Goal: Task Accomplishment & Management: Use online tool/utility

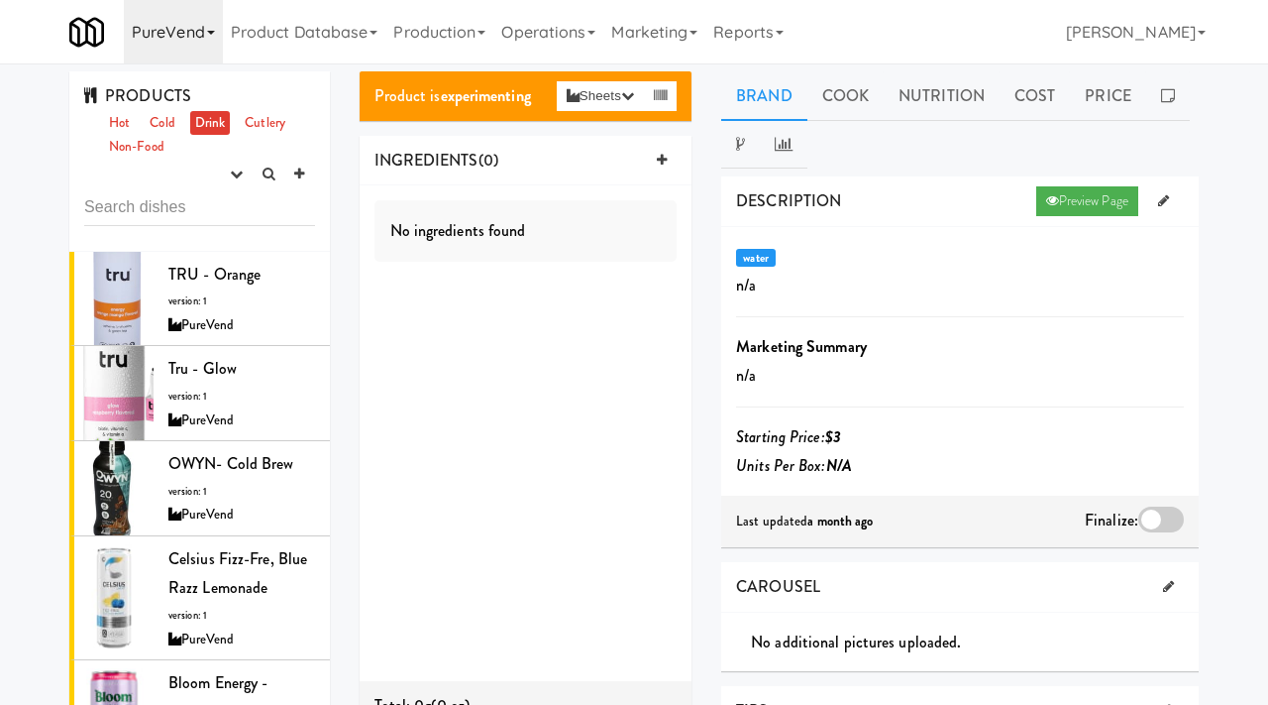
click at [169, 35] on link "PureVend" at bounding box center [173, 31] width 99 height 63
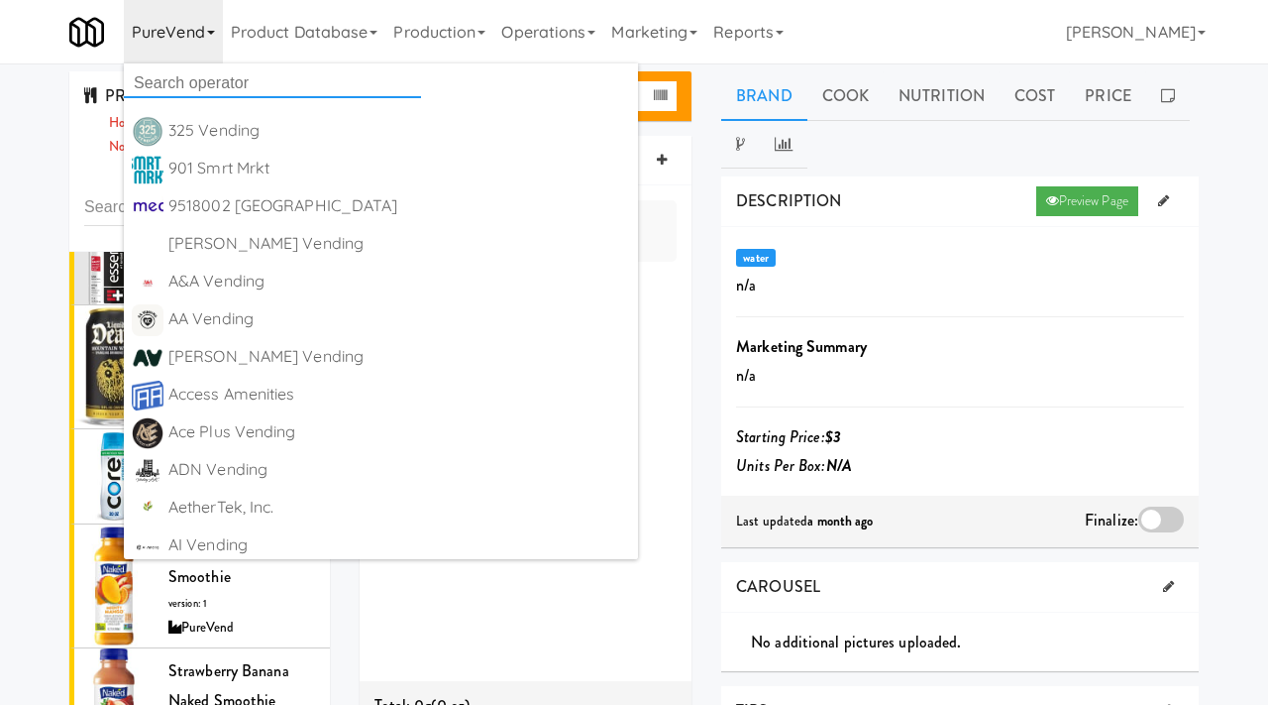
click at [188, 69] on input "text" at bounding box center [272, 83] width 297 height 30
type input "jubel"
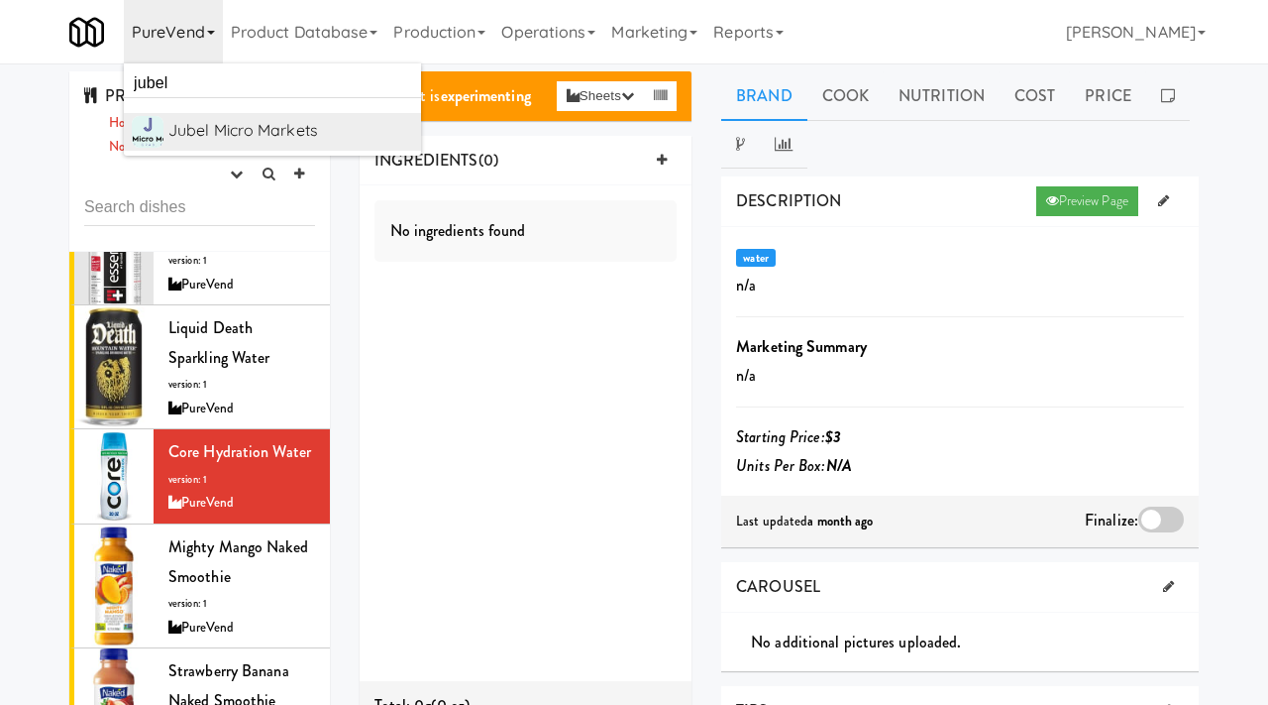
click at [219, 138] on div "Jubel Micro Markets" at bounding box center [290, 131] width 245 height 30
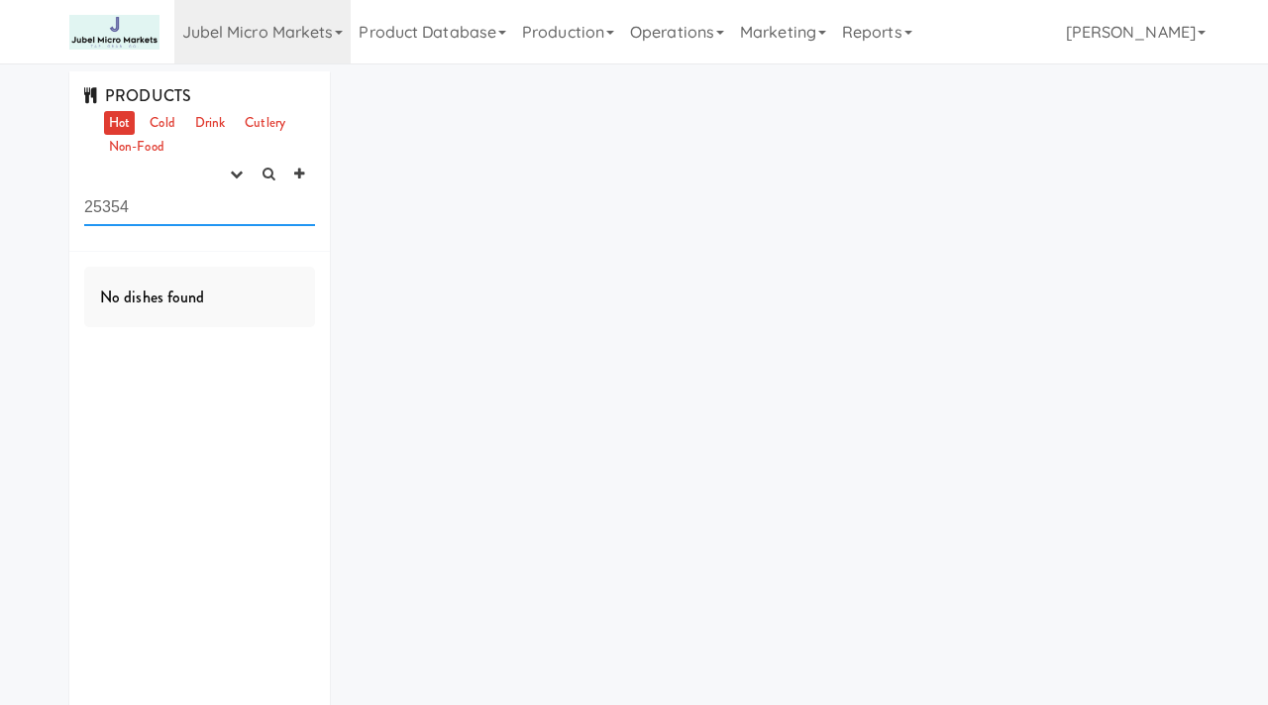
drag, startPoint x: 148, startPoint y: 205, endPoint x: 35, endPoint y: 200, distance: 113.1
click at [35, 200] on div "PRODUCTS Hot Cold Drink Cutlery Non-Food experimenting finalized shipped discon…" at bounding box center [634, 416] width 1268 height 691
click at [175, 133] on link "Cold" at bounding box center [162, 123] width 35 height 25
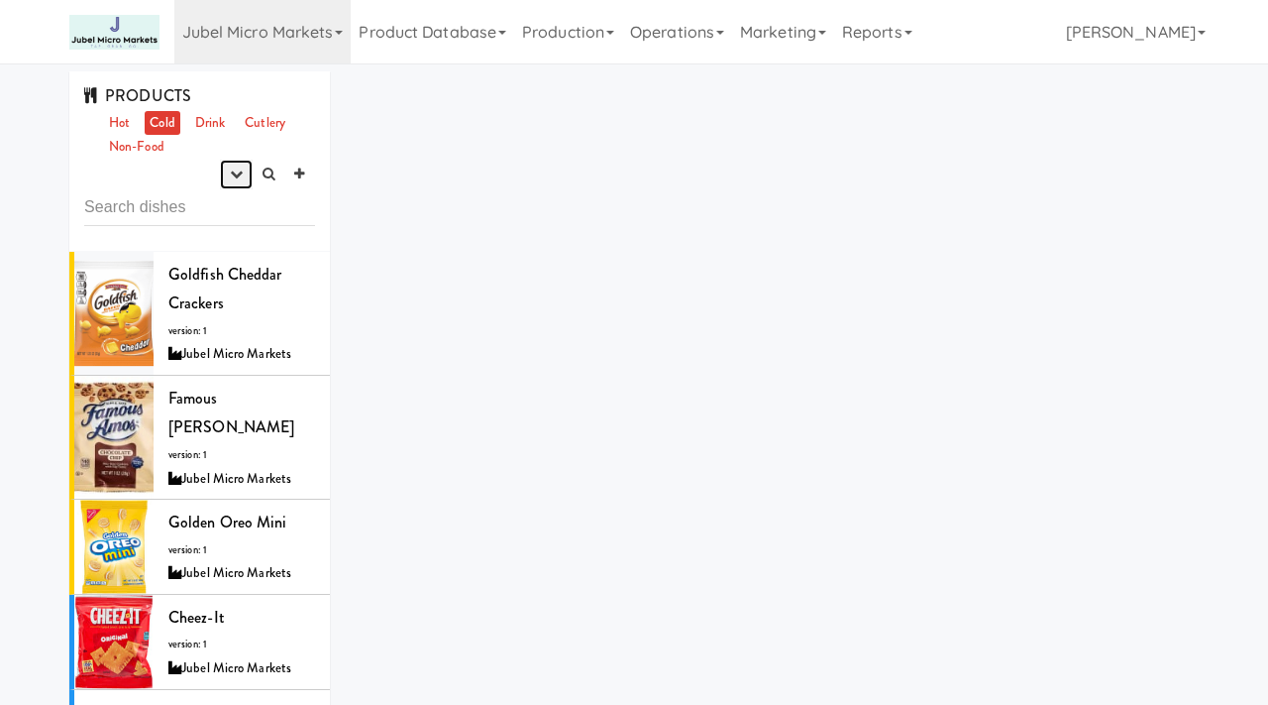
click at [242, 176] on icon "button" at bounding box center [236, 173] width 13 height 13
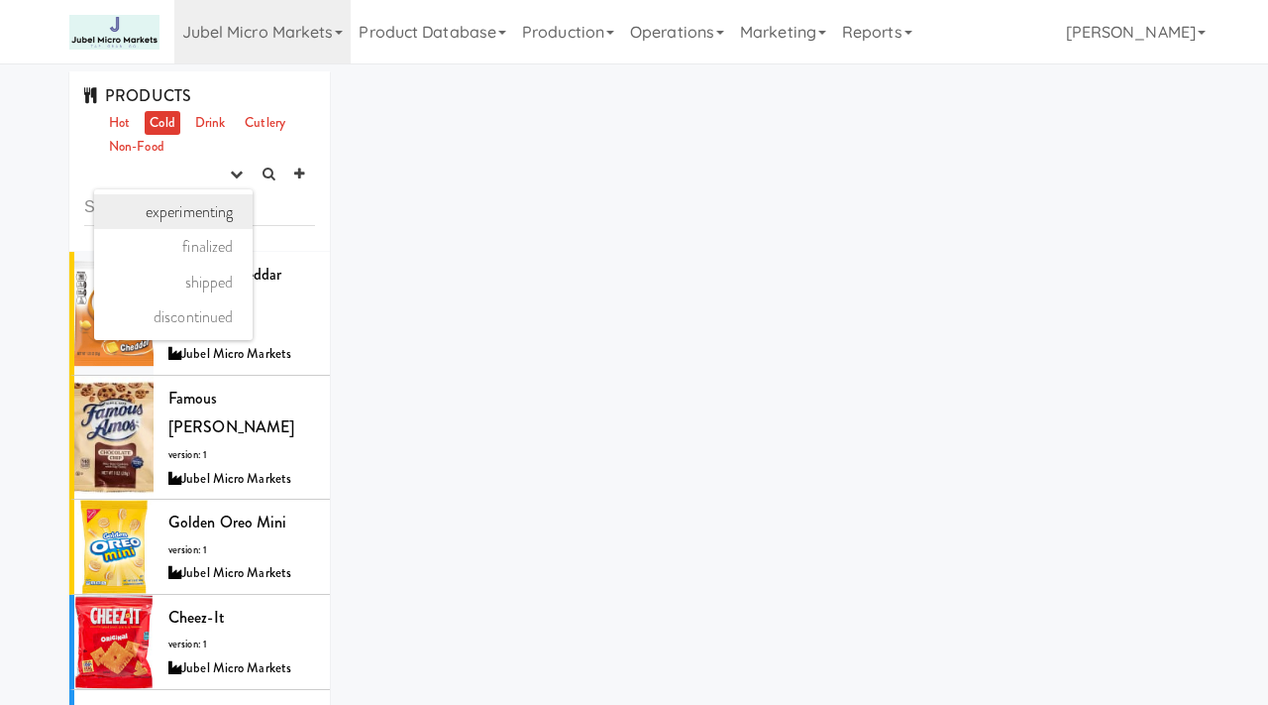
click at [218, 216] on link "experimenting" at bounding box center [173, 212] width 159 height 36
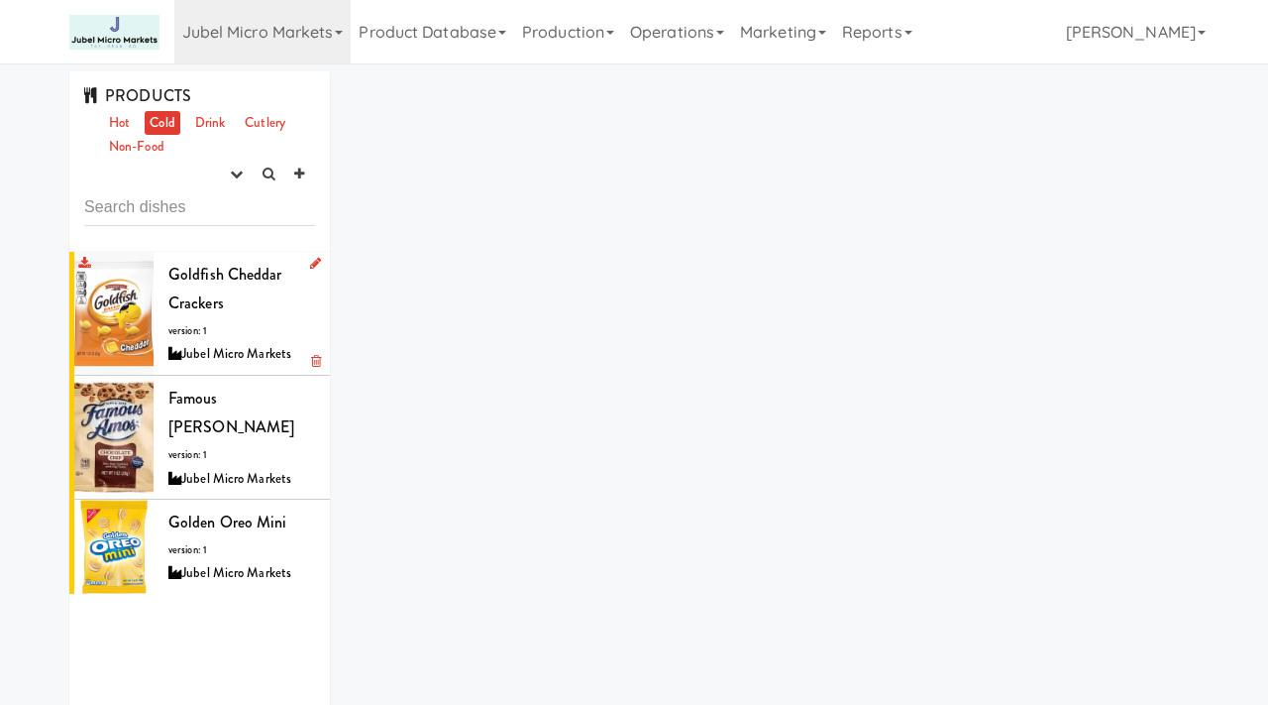
click at [205, 274] on span "Goldfish Cheddar Crackers" at bounding box center [225, 289] width 114 height 53
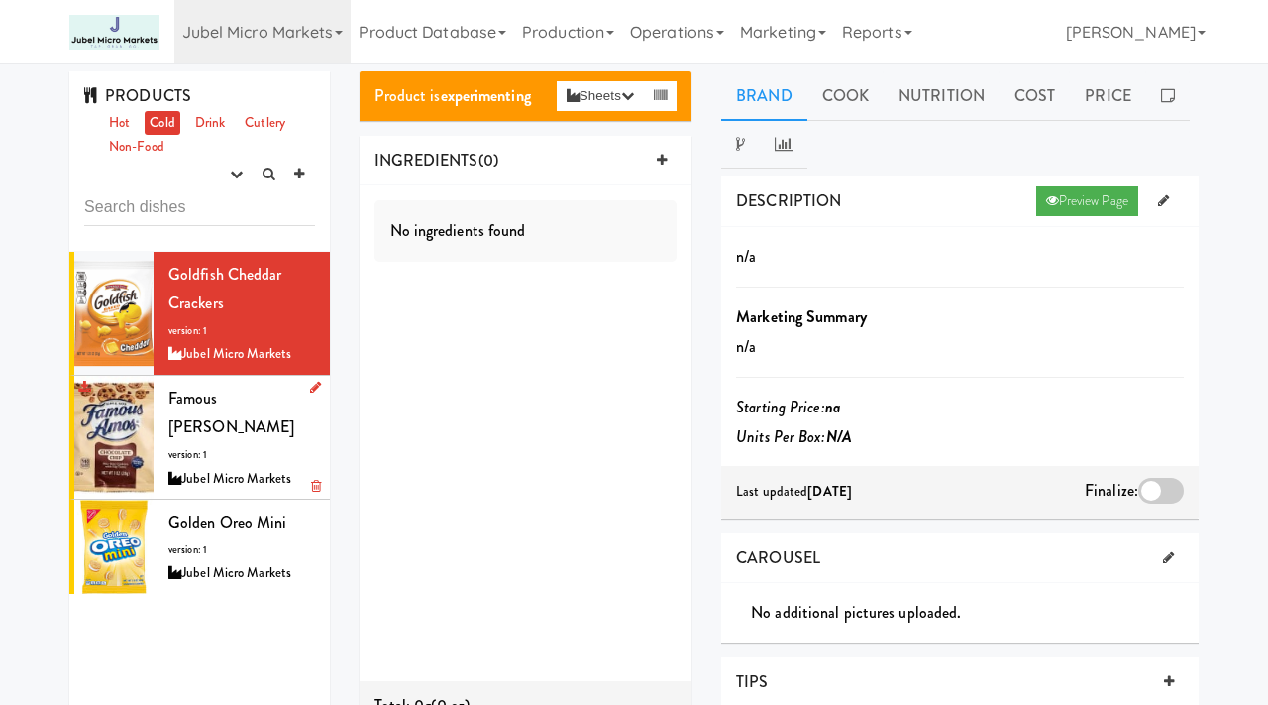
click at [185, 447] on span "version: 1" at bounding box center [187, 454] width 39 height 15
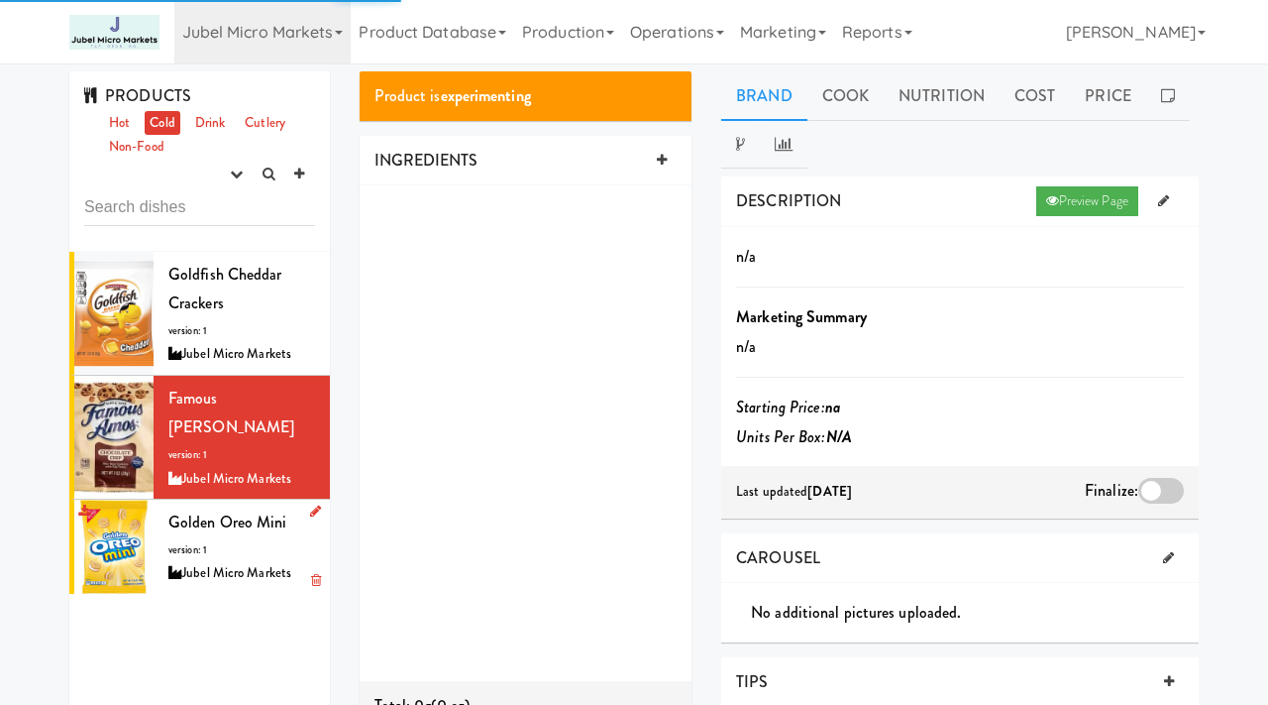
click at [207, 542] on span "version: 1" at bounding box center [187, 549] width 39 height 15
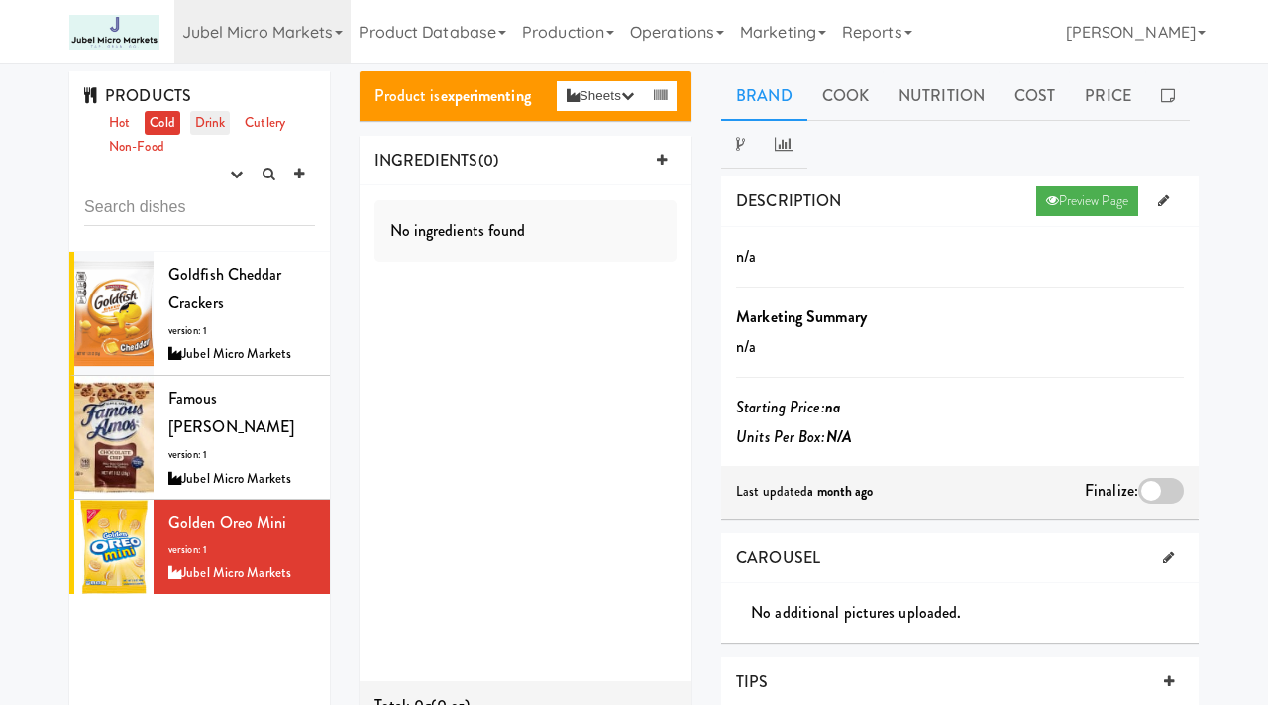
click at [218, 120] on link "Drink" at bounding box center [210, 123] width 41 height 25
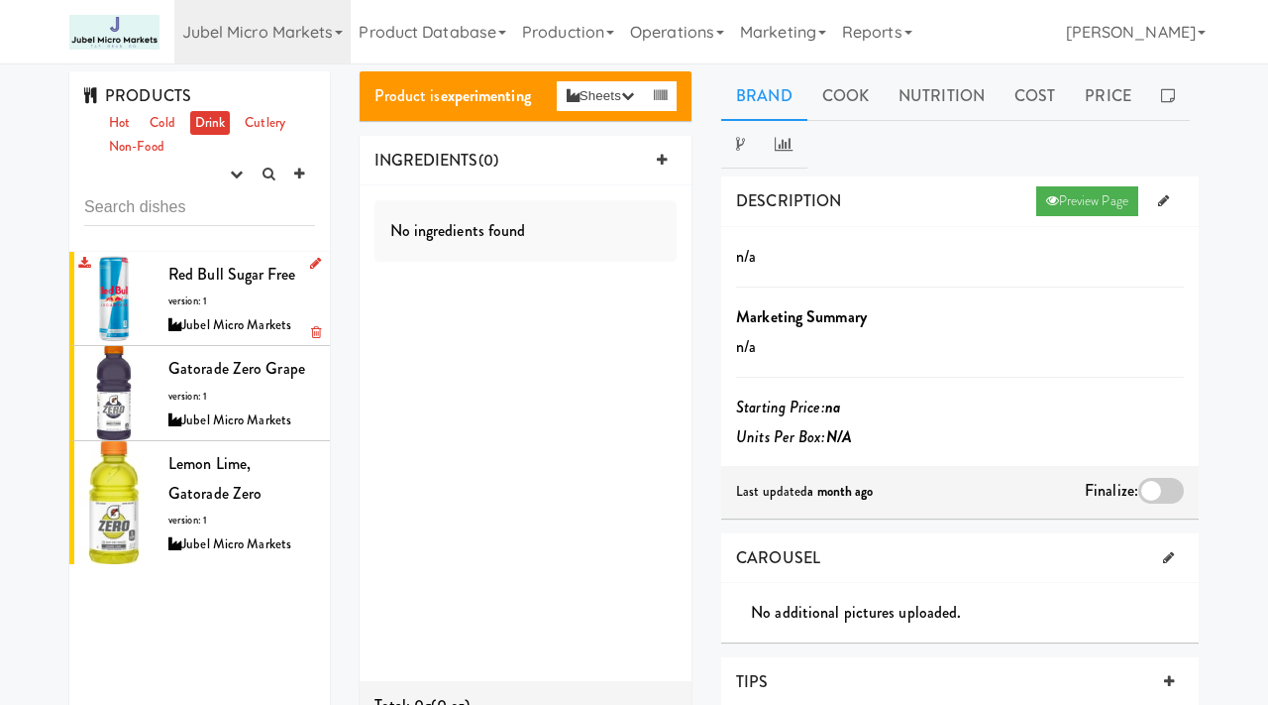
click at [233, 275] on span "Red Bull Sugar Free" at bounding box center [231, 274] width 127 height 23
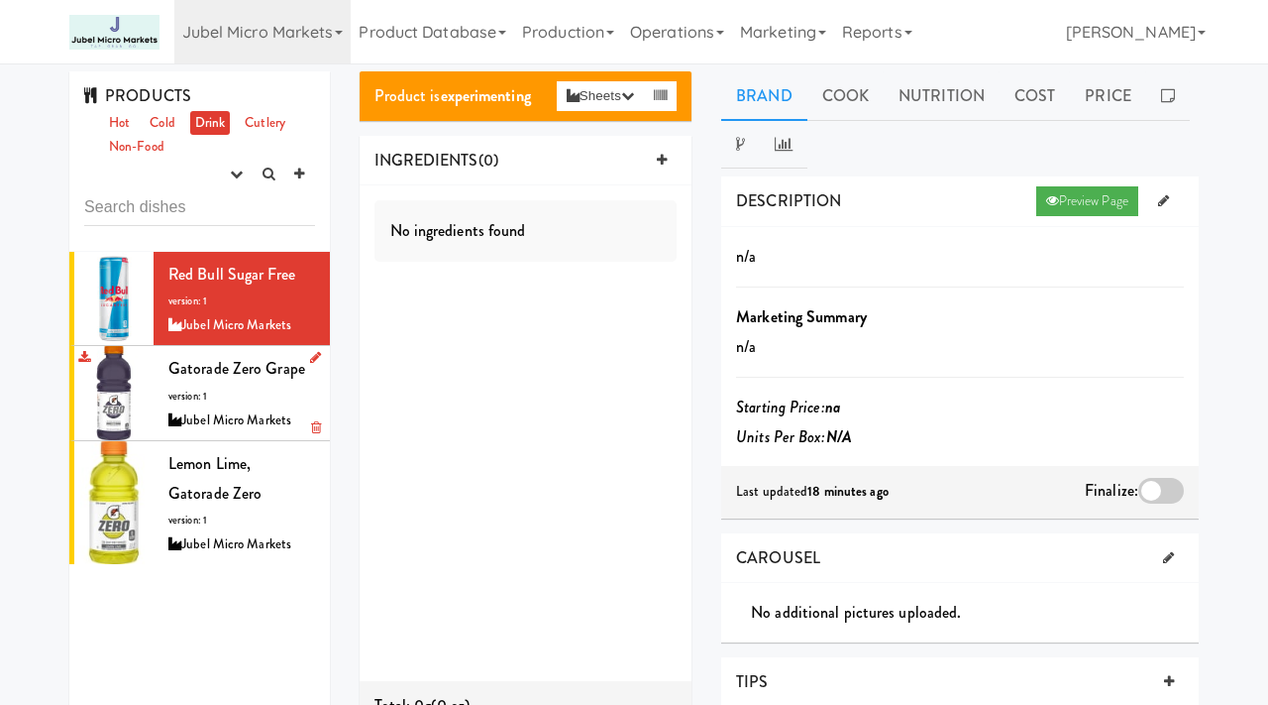
click at [211, 384] on div "Gatorade Zero Grape version: 1 Jubel Micro Markets" at bounding box center [241, 393] width 147 height 78
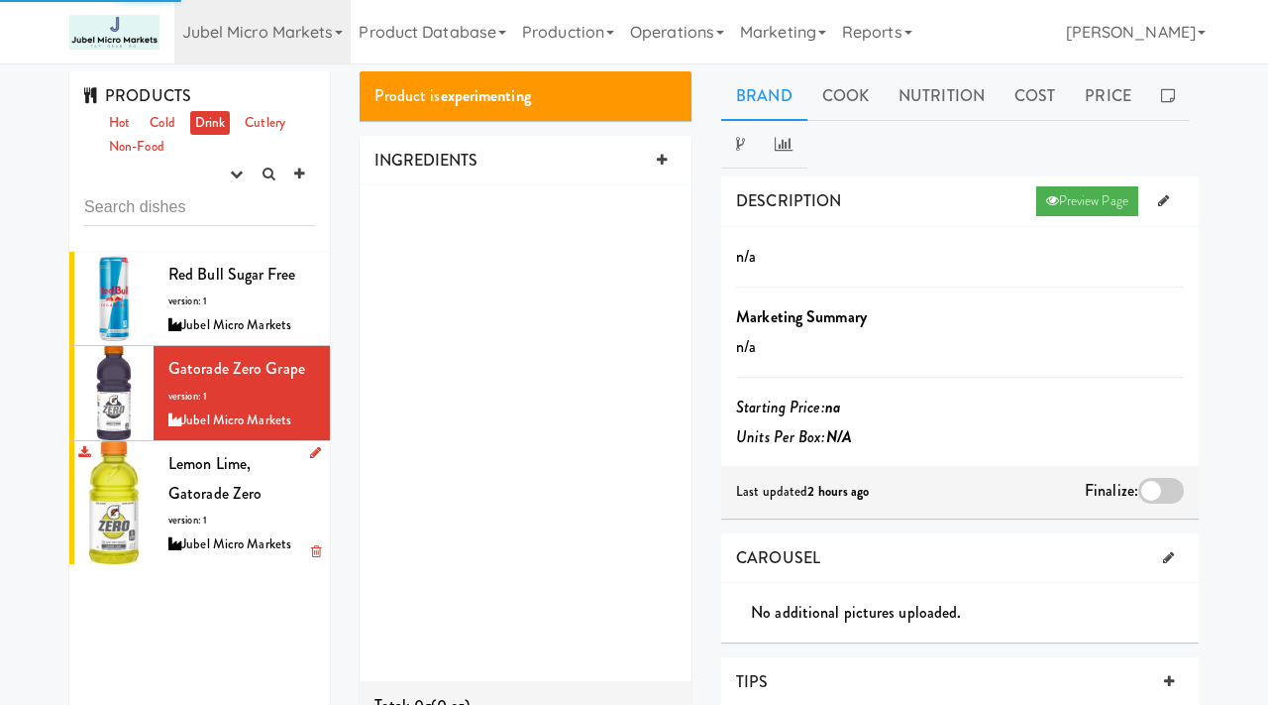
click at [213, 497] on div "Lemon Lime, Gatorade Zero version: 1 Jubel Micro Markets" at bounding box center [241, 502] width 147 height 107
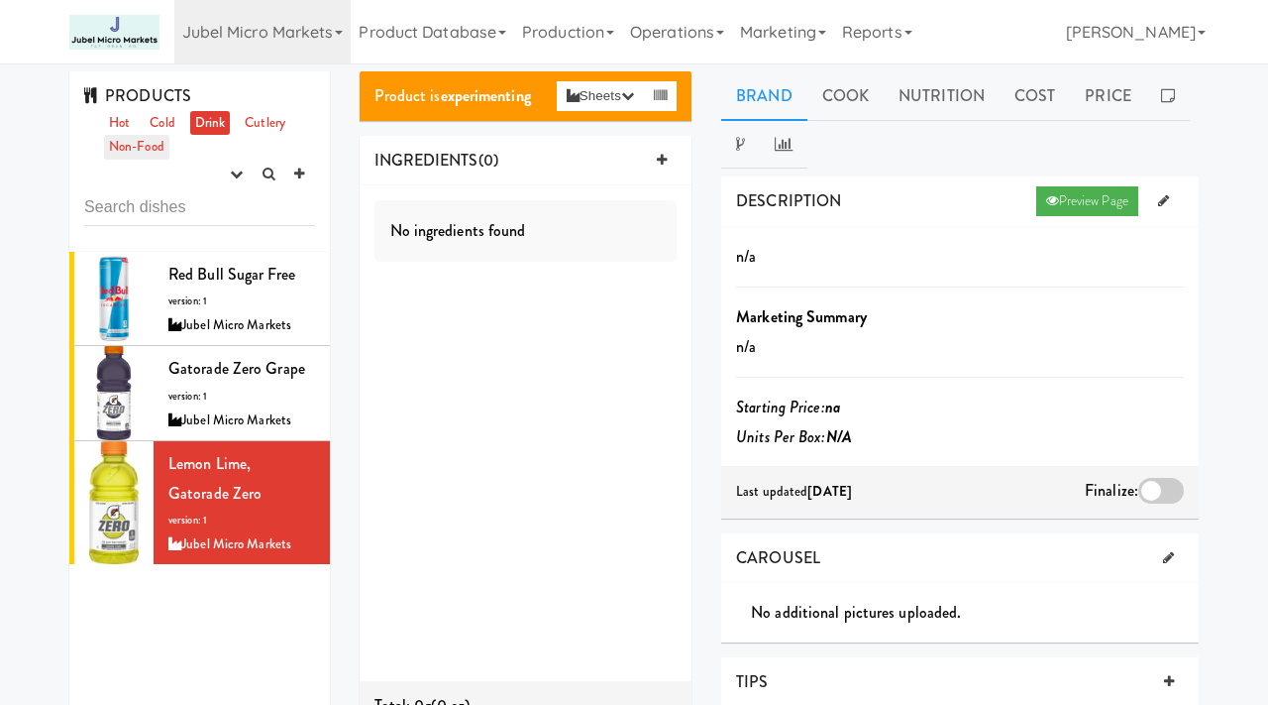
click at [131, 143] on link "Non-Food" at bounding box center [136, 147] width 65 height 25
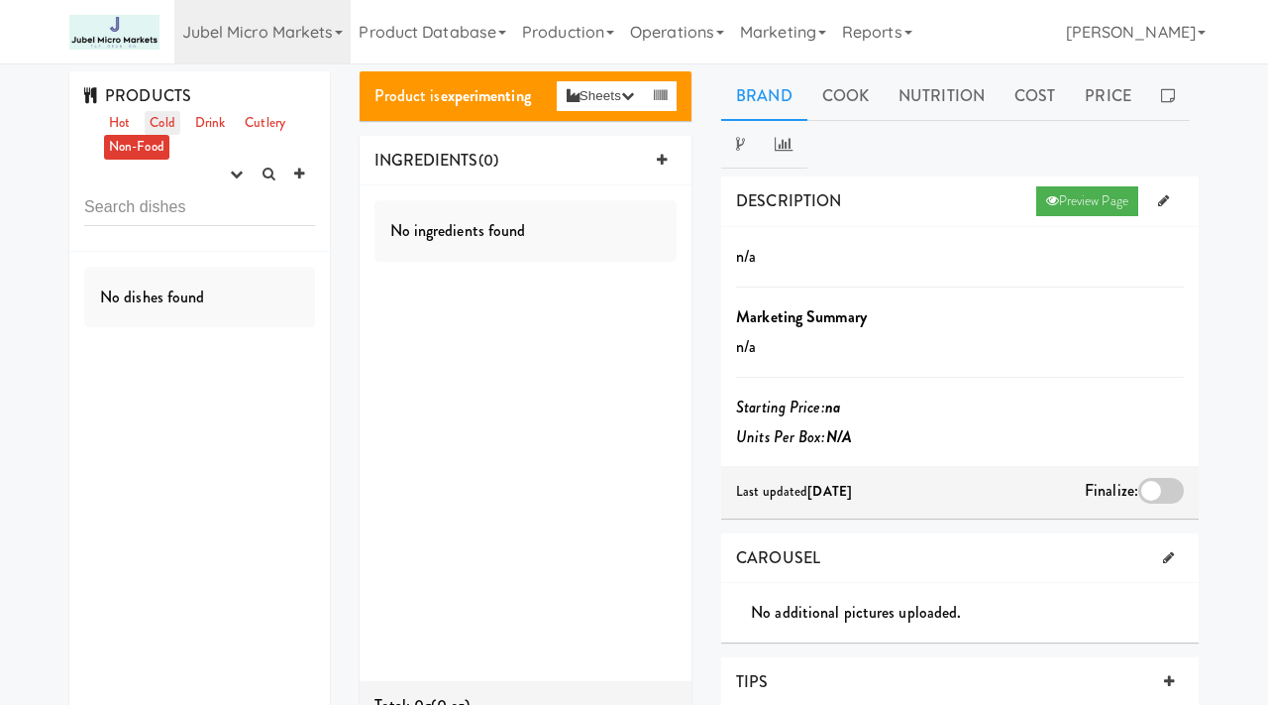
click at [169, 121] on link "Cold" at bounding box center [162, 123] width 35 height 25
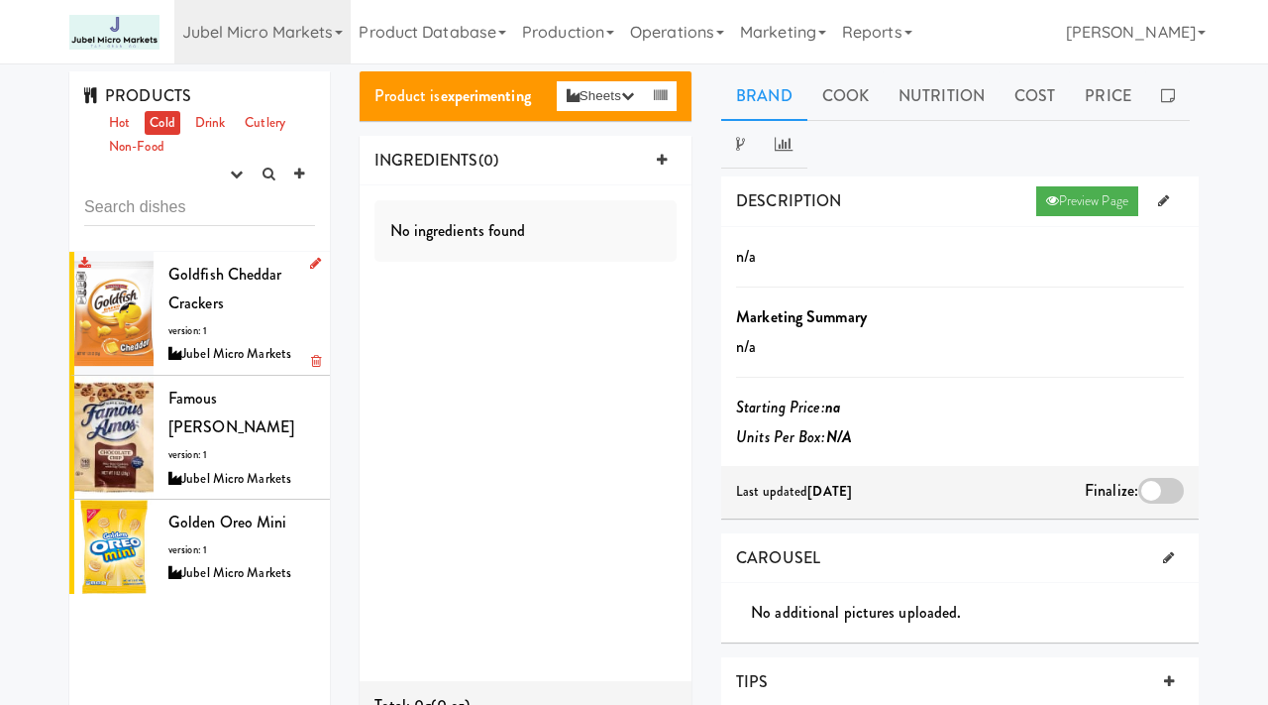
click at [258, 307] on div "Goldfish Cheddar Crackers version: 1 Jubel Micro Markets" at bounding box center [241, 313] width 147 height 107
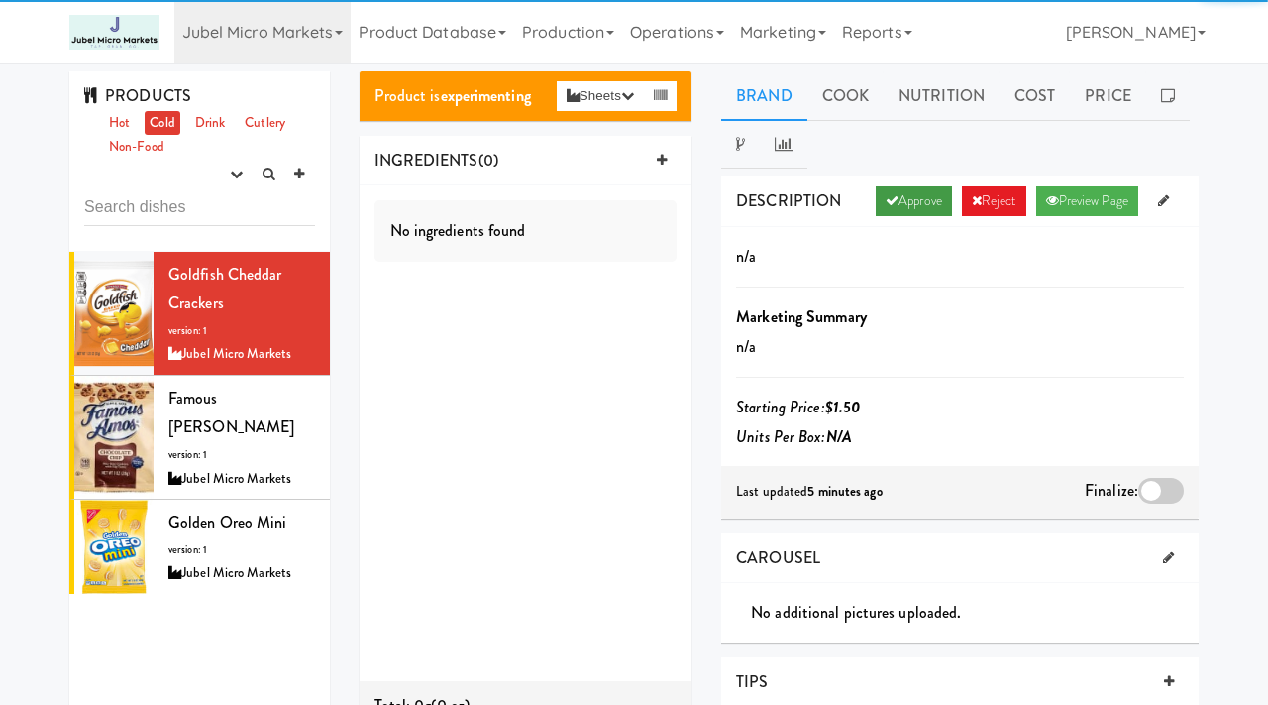
click at [917, 203] on link "Approve" at bounding box center [914, 201] width 76 height 30
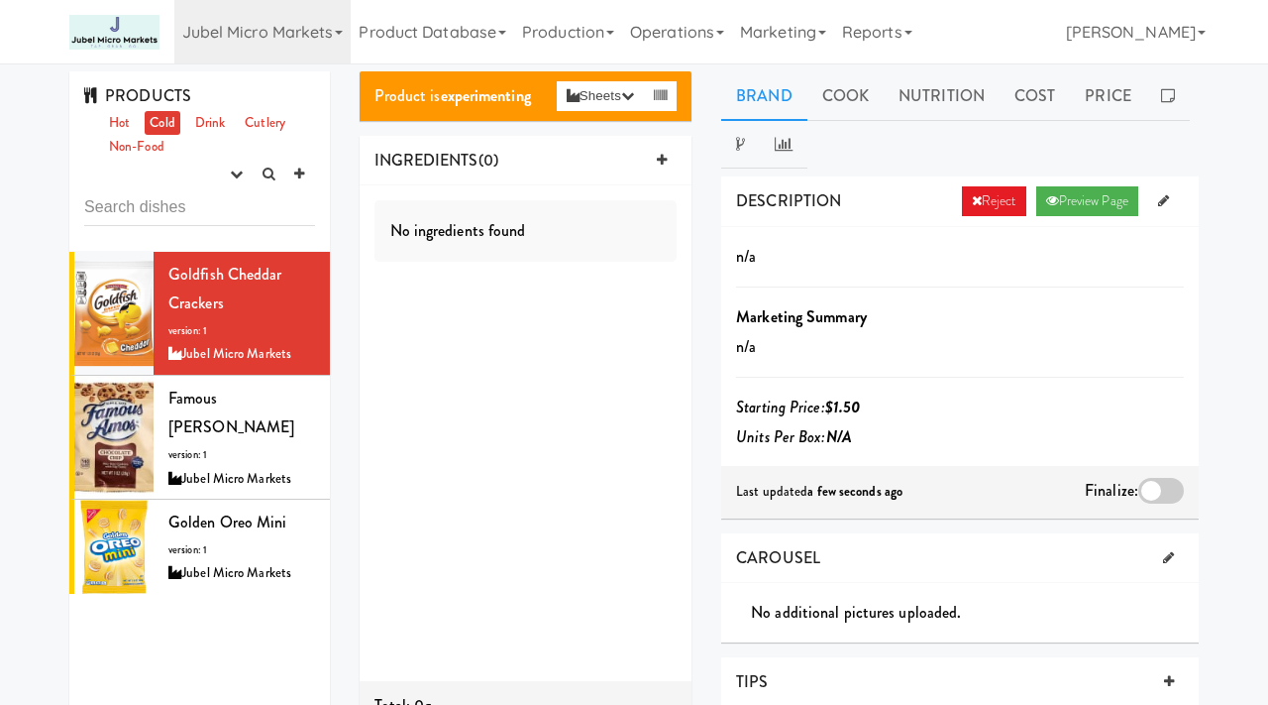
click at [1146, 495] on div at bounding box center [1162, 491] width 46 height 26
click at [0, 0] on input "checkbox" at bounding box center [0, 0] width 0 height 0
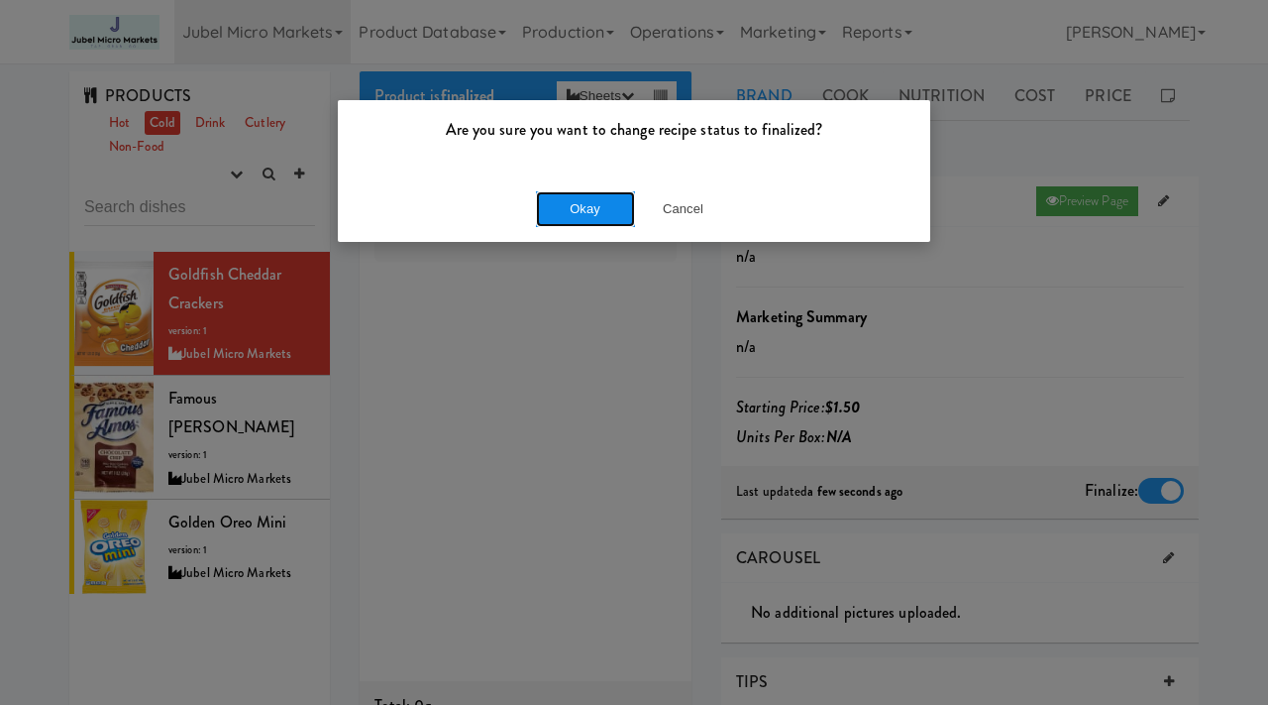
click at [610, 210] on button "Okay" at bounding box center [585, 209] width 99 height 36
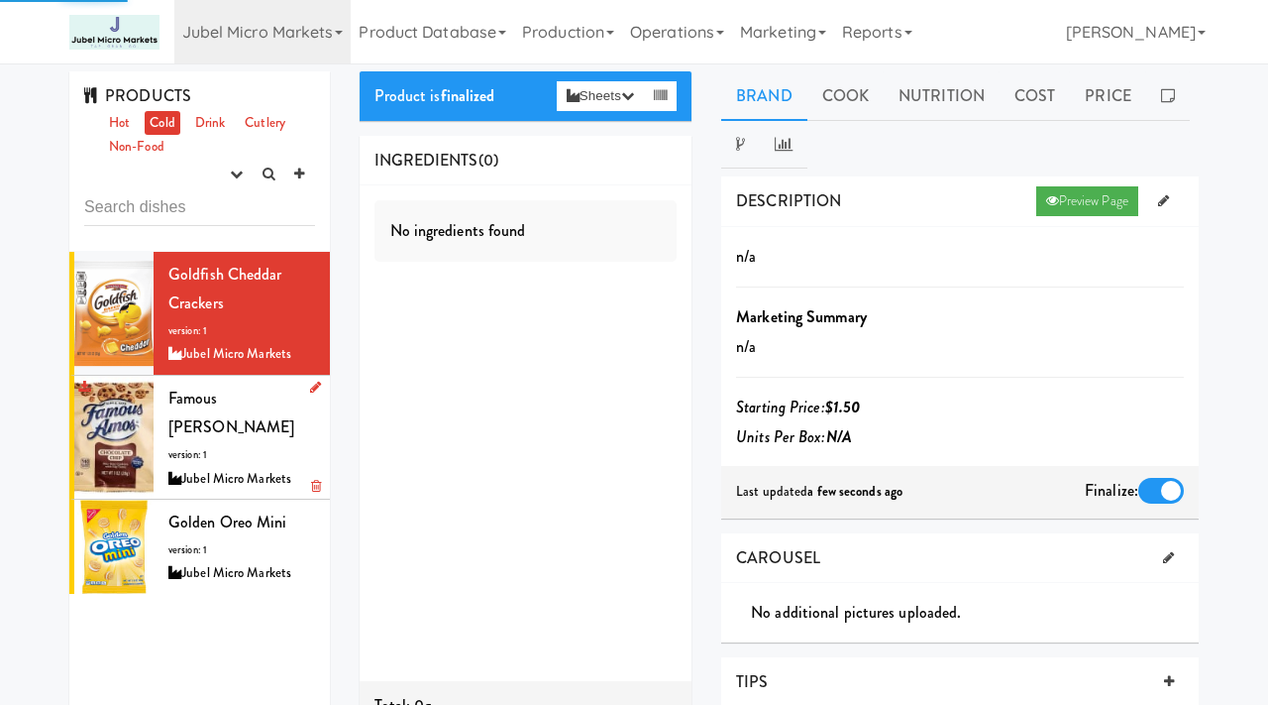
click at [231, 407] on span "Famous Amos Cookies" at bounding box center [231, 412] width 126 height 53
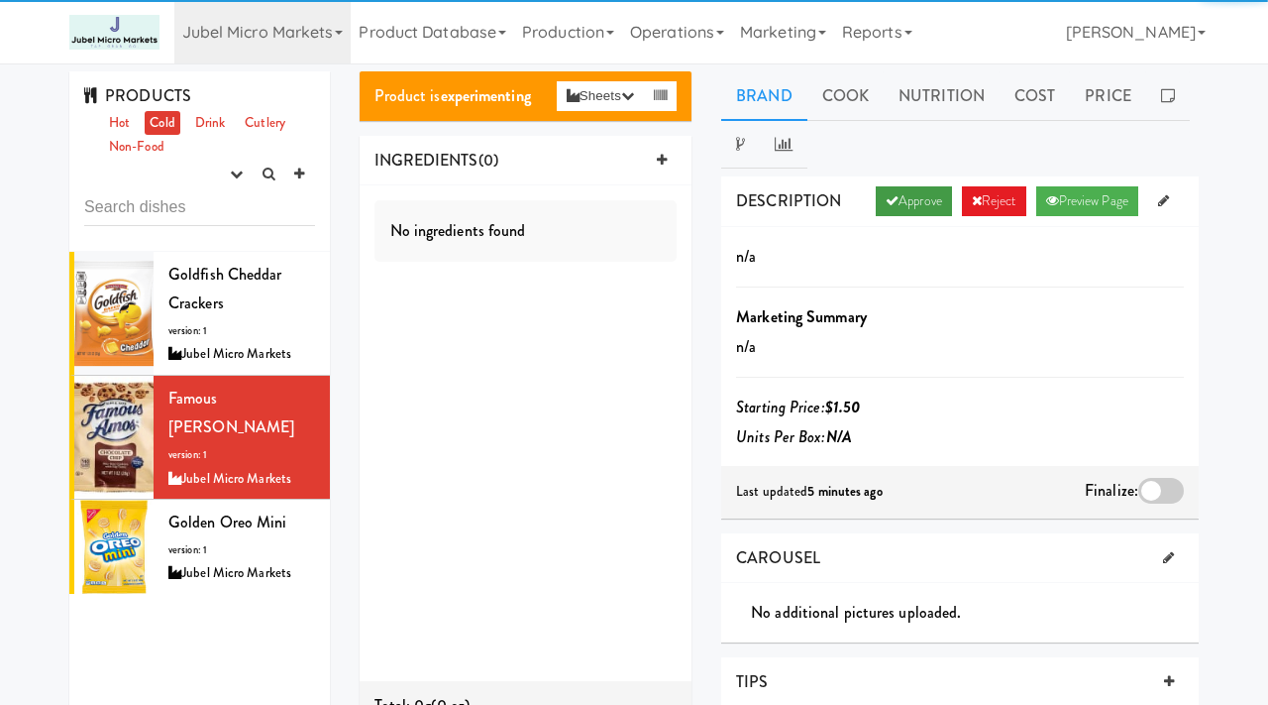
click at [892, 201] on link "Approve" at bounding box center [914, 201] width 76 height 30
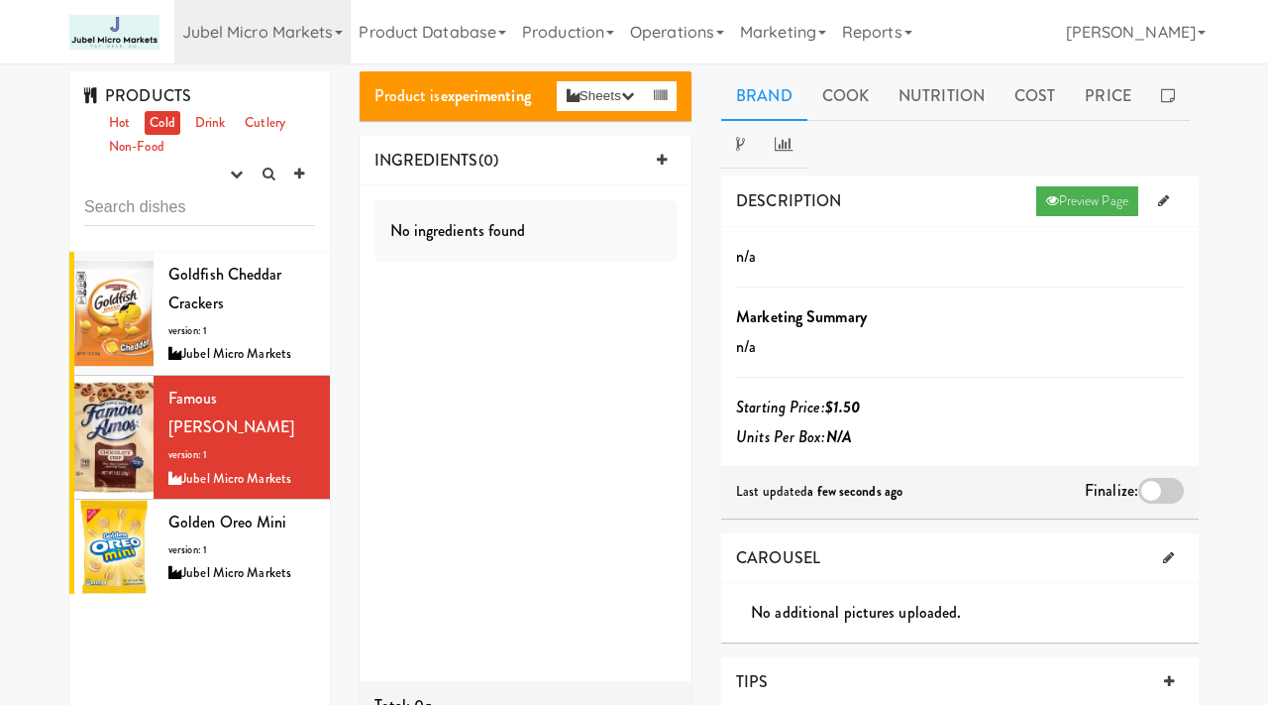
click at [1170, 485] on div at bounding box center [1162, 491] width 46 height 26
click at [0, 0] on input "checkbox" at bounding box center [0, 0] width 0 height 0
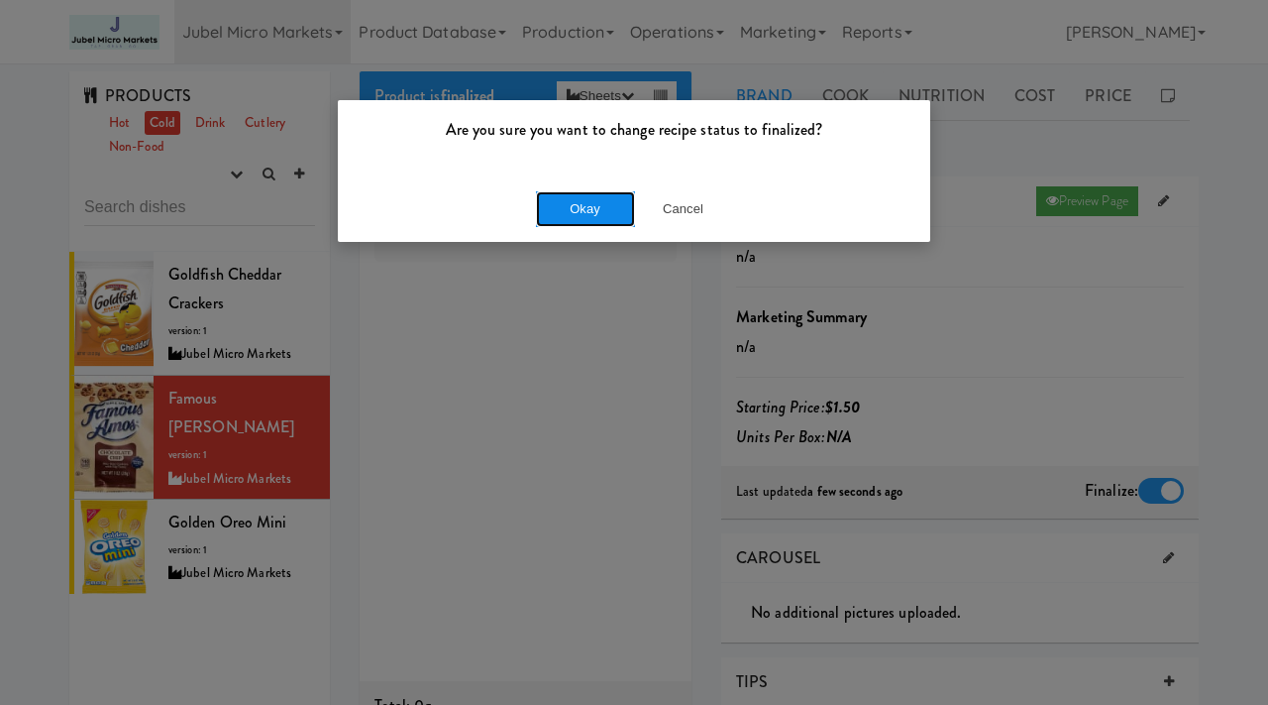
click at [600, 214] on button "Okay" at bounding box center [585, 209] width 99 height 36
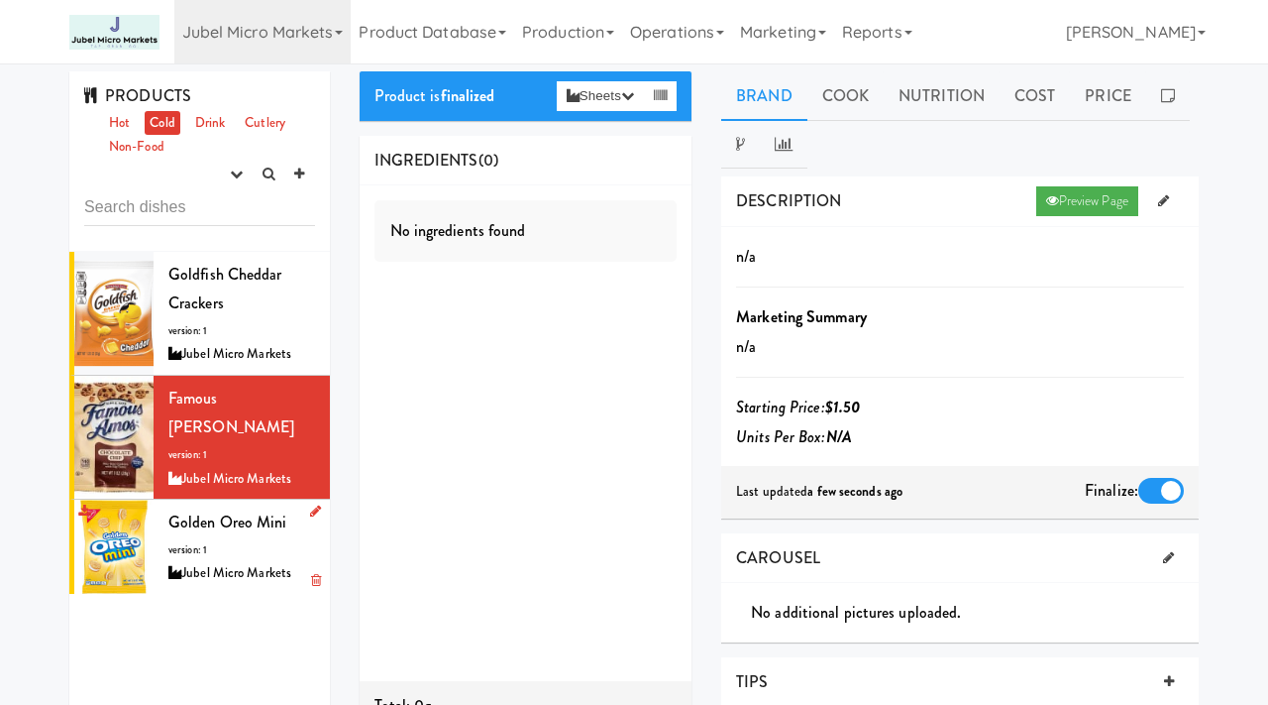
click at [227, 528] on div "Golden Oreo Mini version: 1 Jubel Micro Markets" at bounding box center [241, 546] width 147 height 78
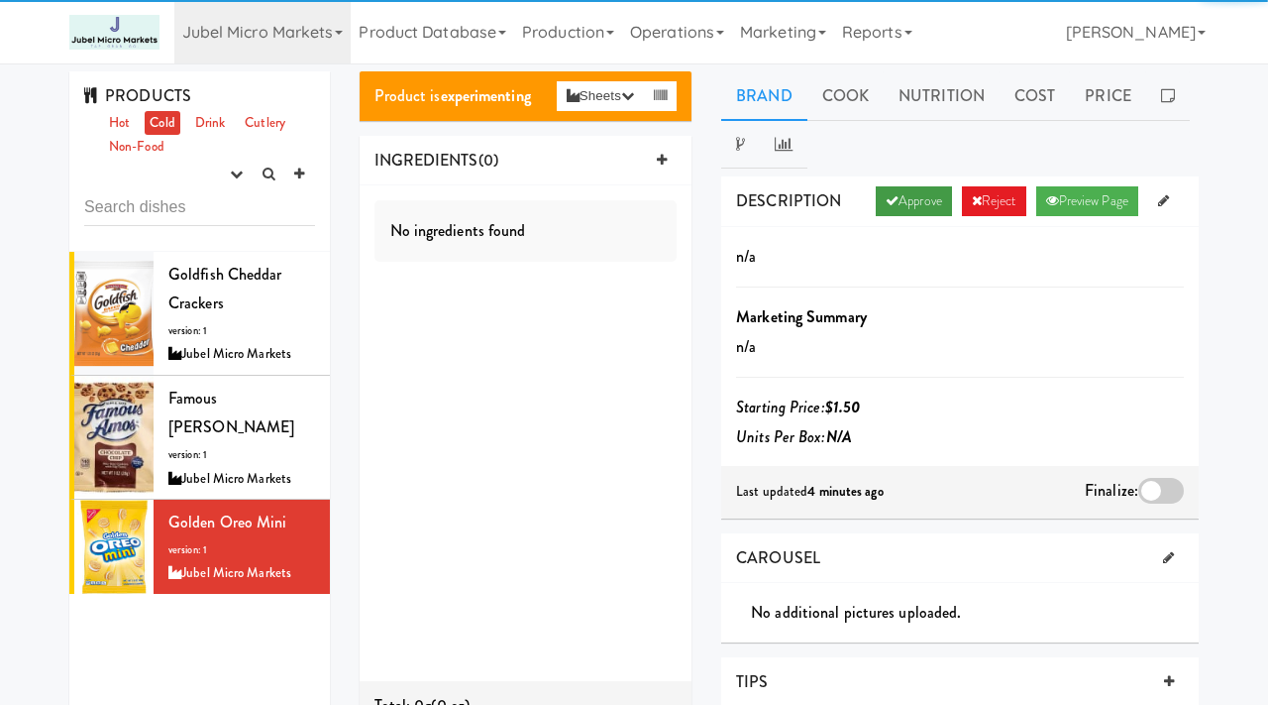
click at [906, 206] on link "Approve" at bounding box center [914, 201] width 76 height 30
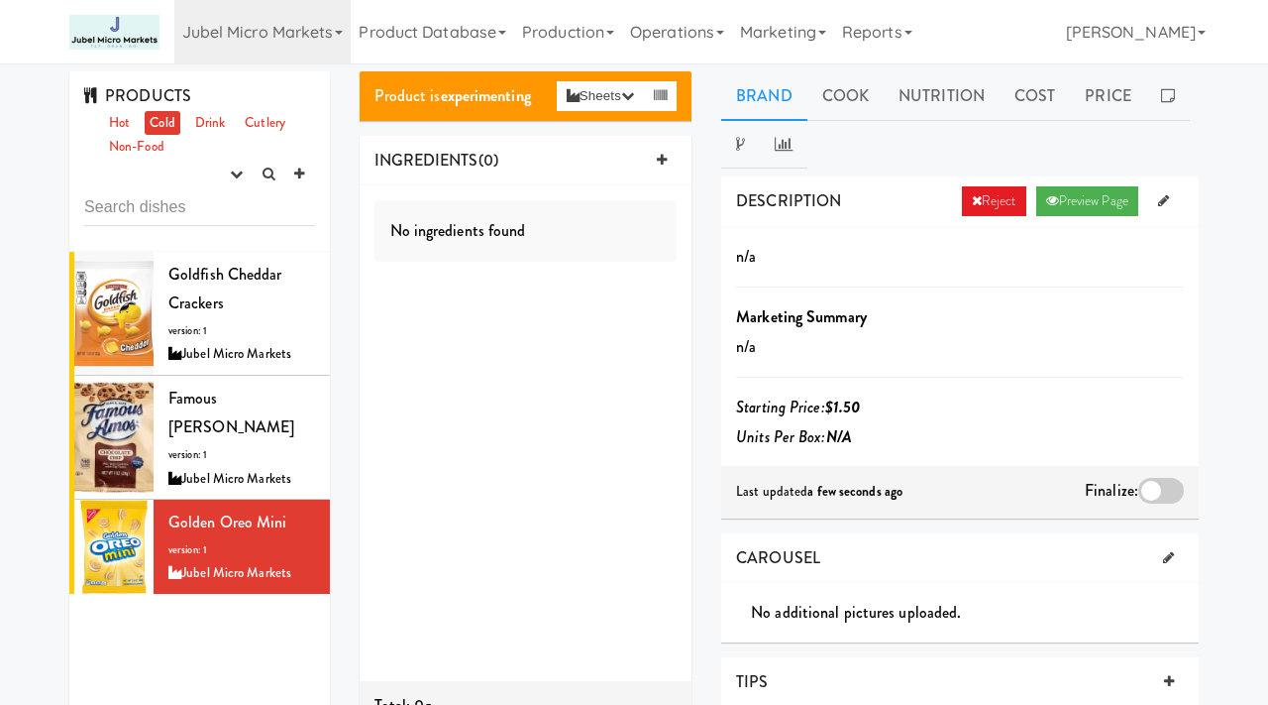
click at [1153, 487] on div at bounding box center [1162, 491] width 46 height 26
click at [0, 0] on input "checkbox" at bounding box center [0, 0] width 0 height 0
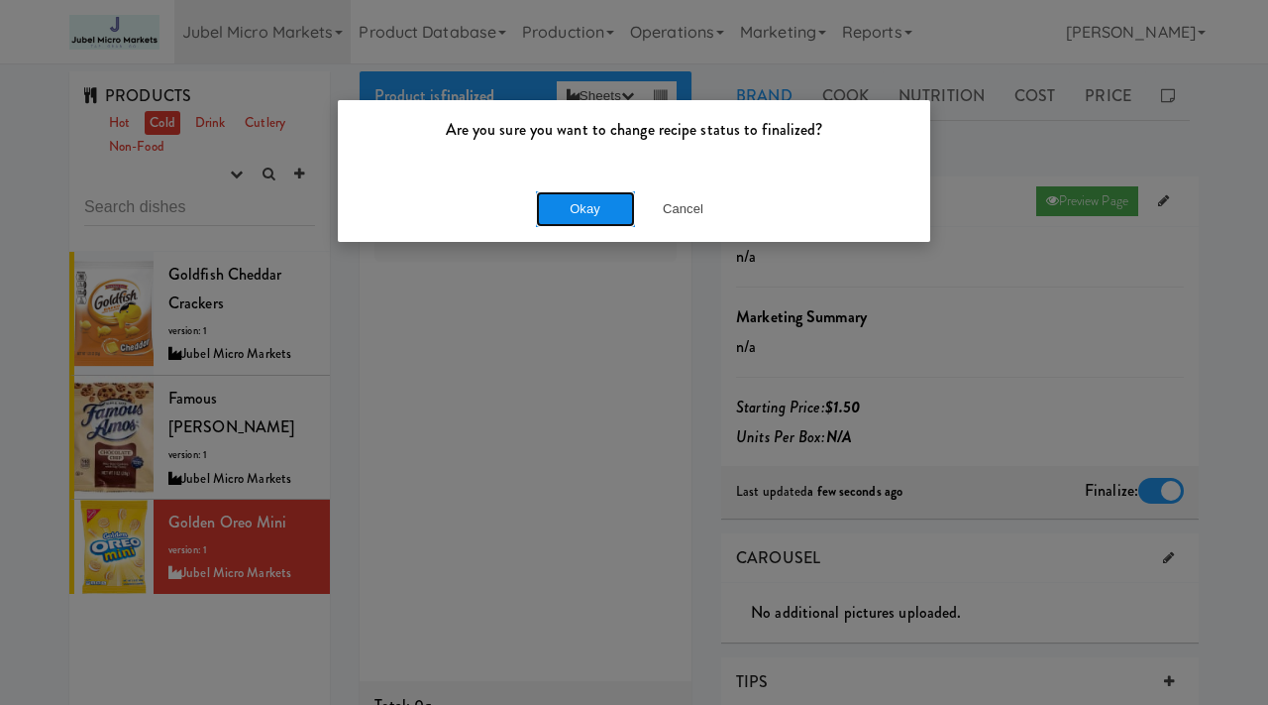
click at [585, 191] on button "Okay" at bounding box center [585, 209] width 99 height 36
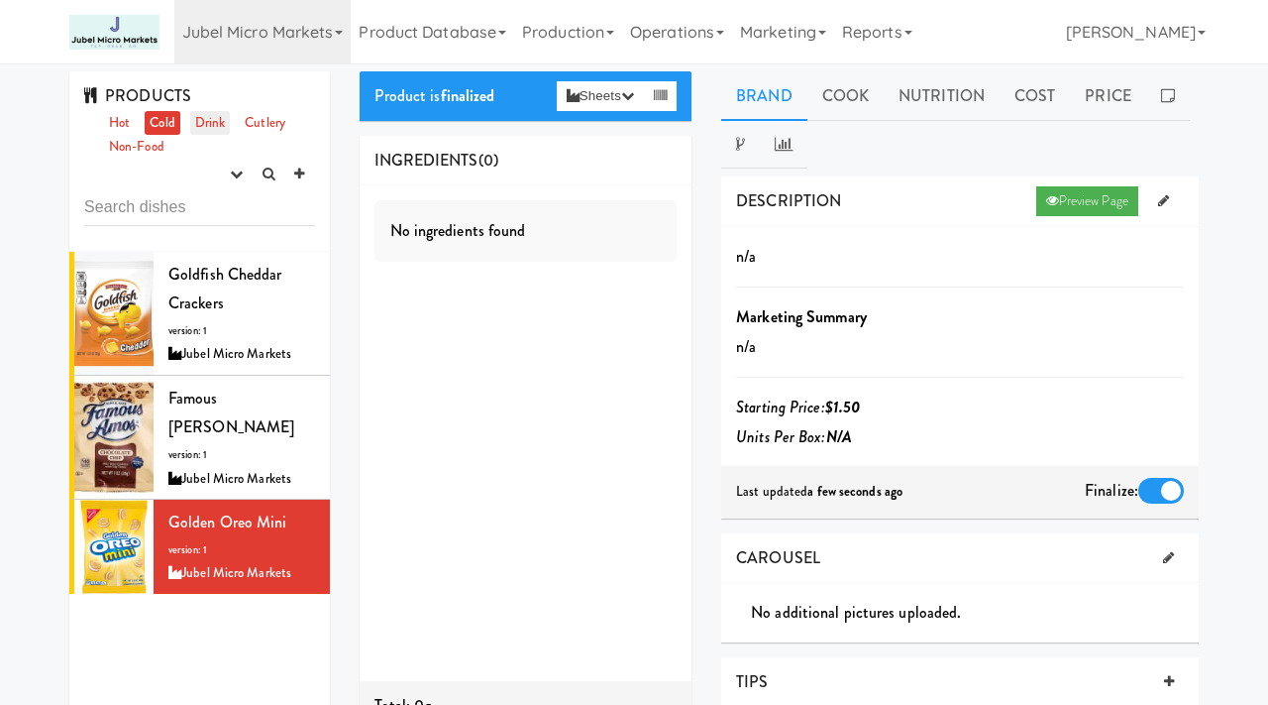
click at [209, 116] on link "Drink" at bounding box center [210, 123] width 41 height 25
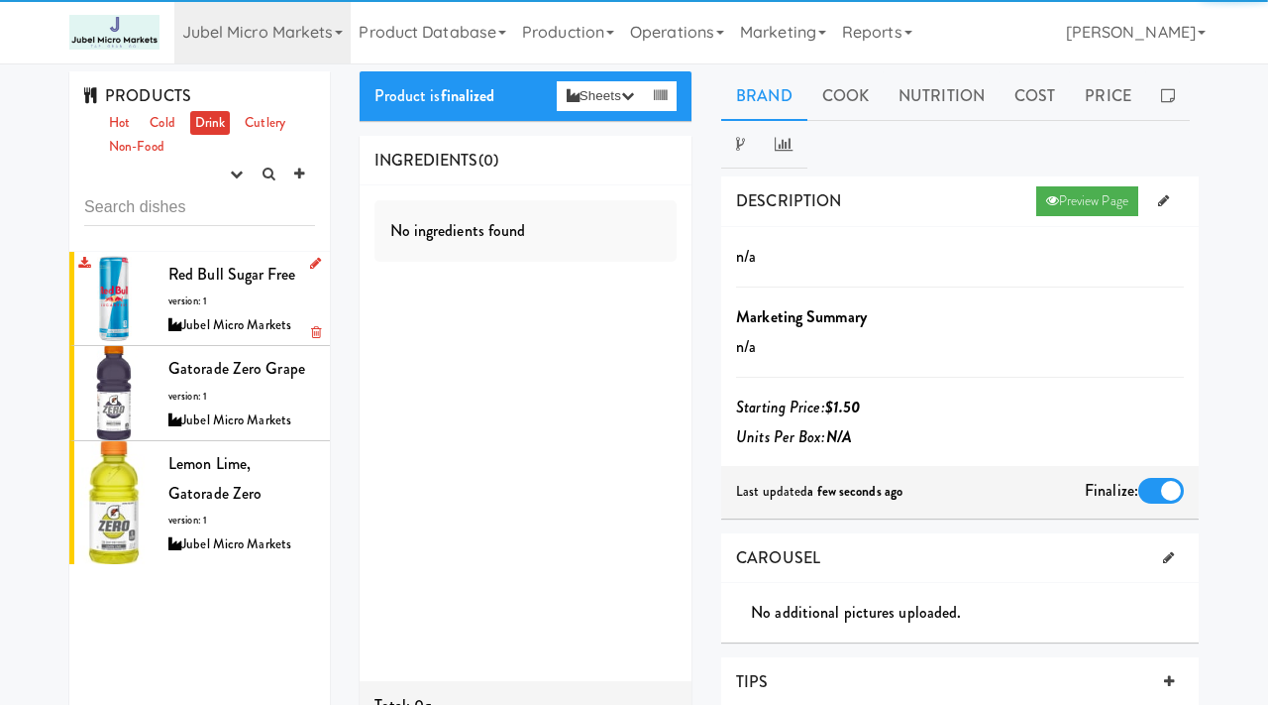
click at [202, 306] on span "version: 1" at bounding box center [187, 300] width 39 height 15
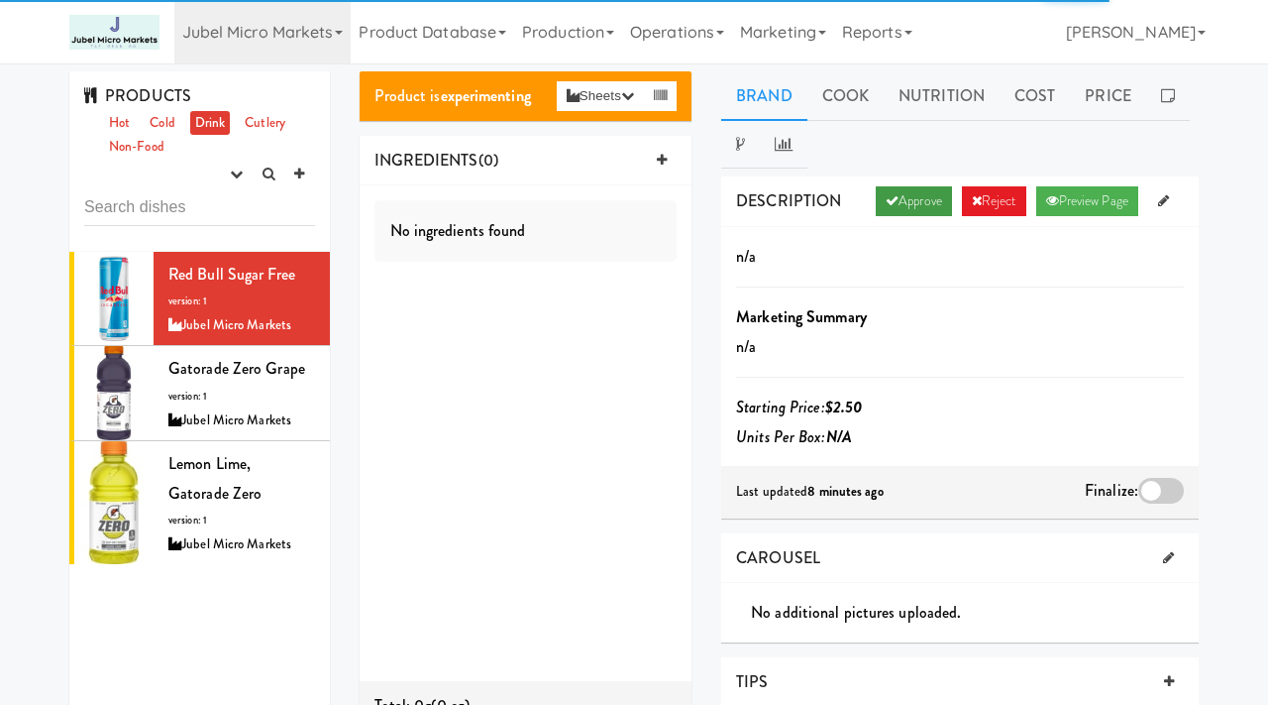
click at [909, 194] on link "Approve" at bounding box center [914, 201] width 76 height 30
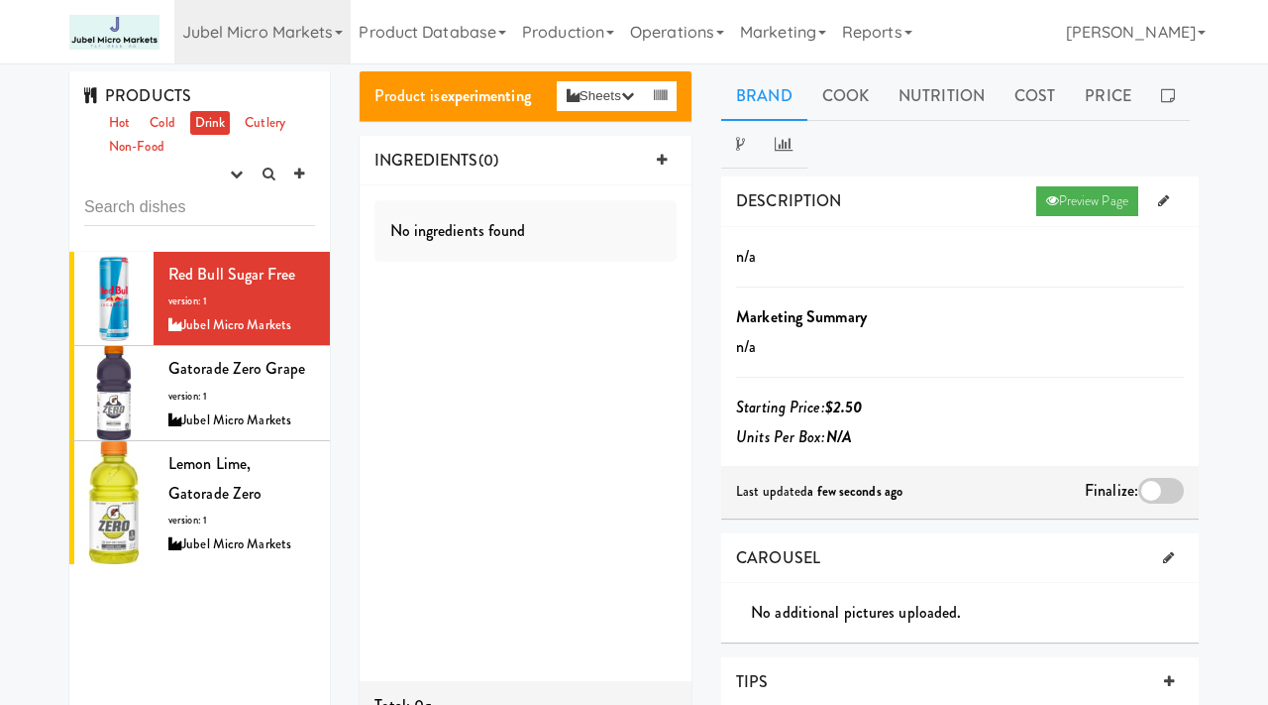
click at [1161, 499] on div at bounding box center [1162, 491] width 46 height 26
click at [0, 0] on input "checkbox" at bounding box center [0, 0] width 0 height 0
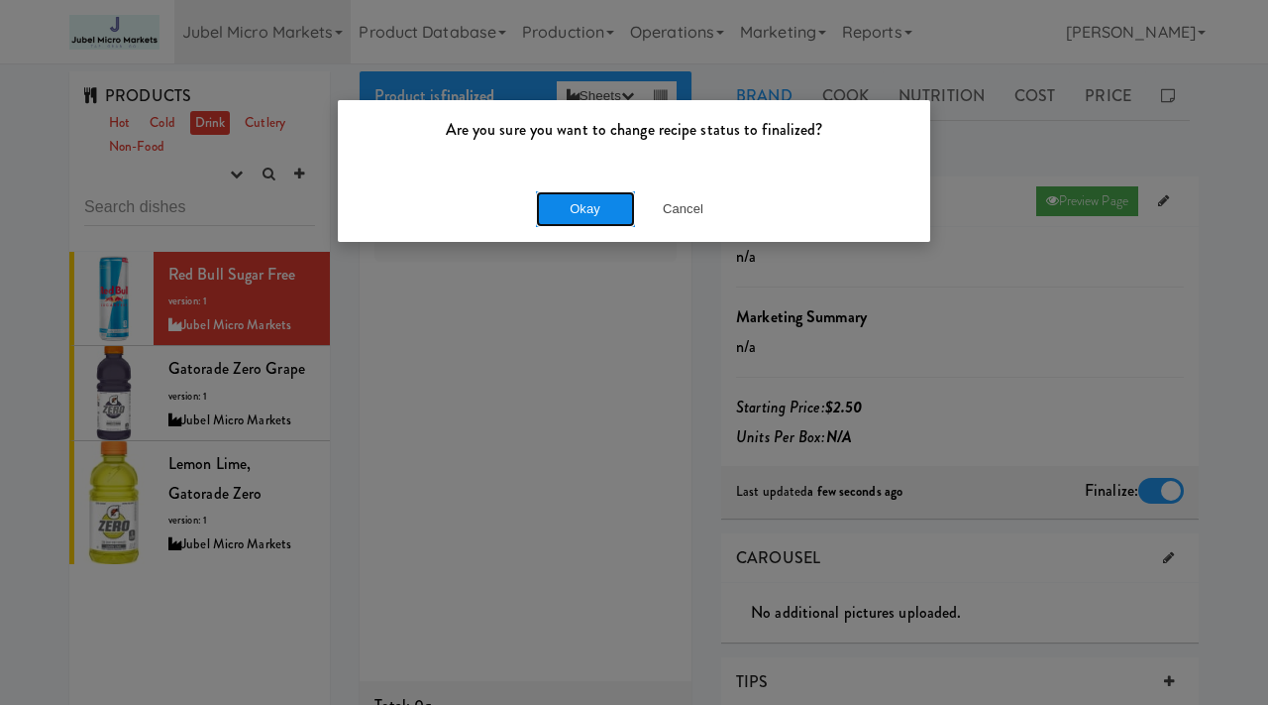
click at [577, 223] on button "Okay" at bounding box center [585, 209] width 99 height 36
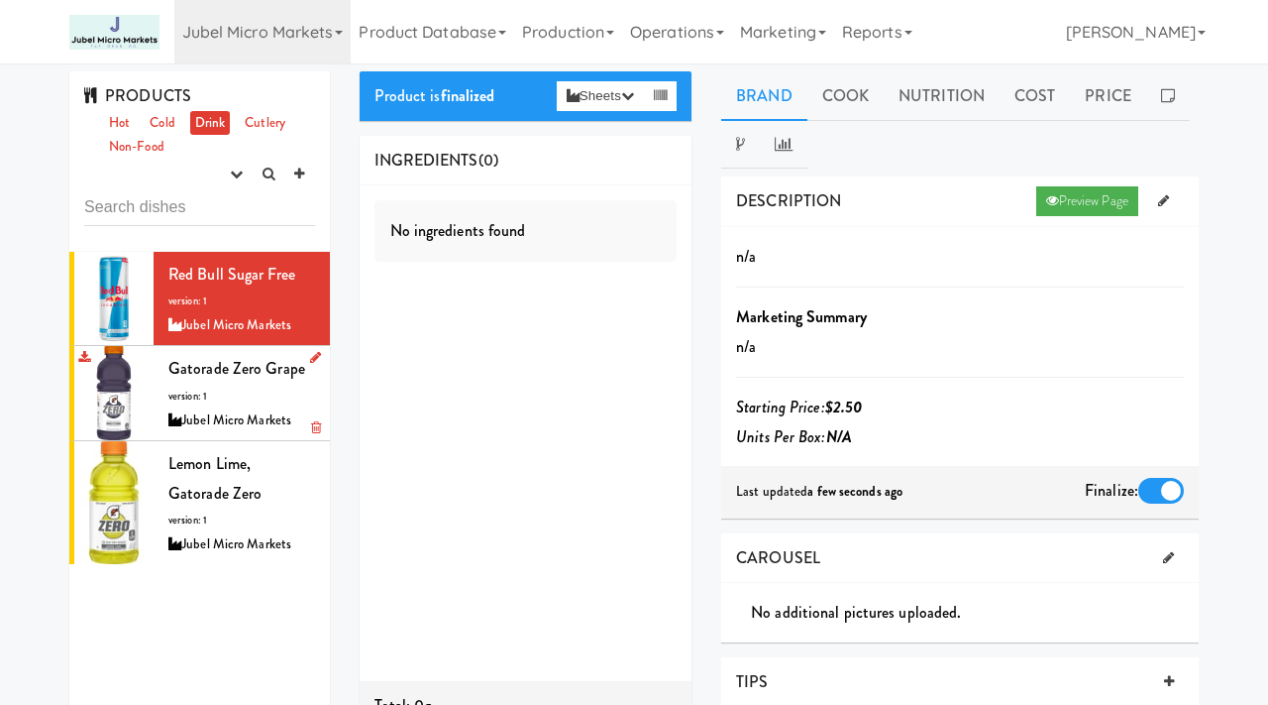
click at [232, 382] on div "Gatorade Zero Grape version: 1 Jubel Micro Markets" at bounding box center [241, 393] width 147 height 78
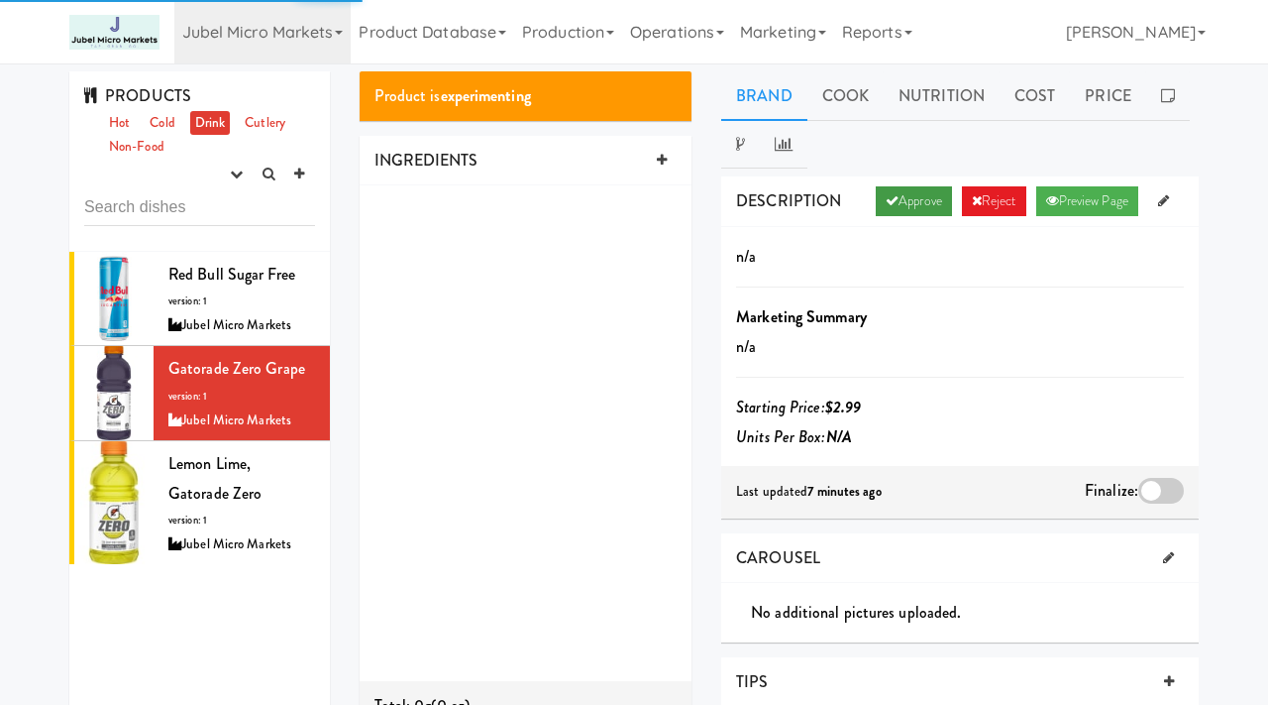
click at [919, 197] on link "Approve" at bounding box center [914, 201] width 76 height 30
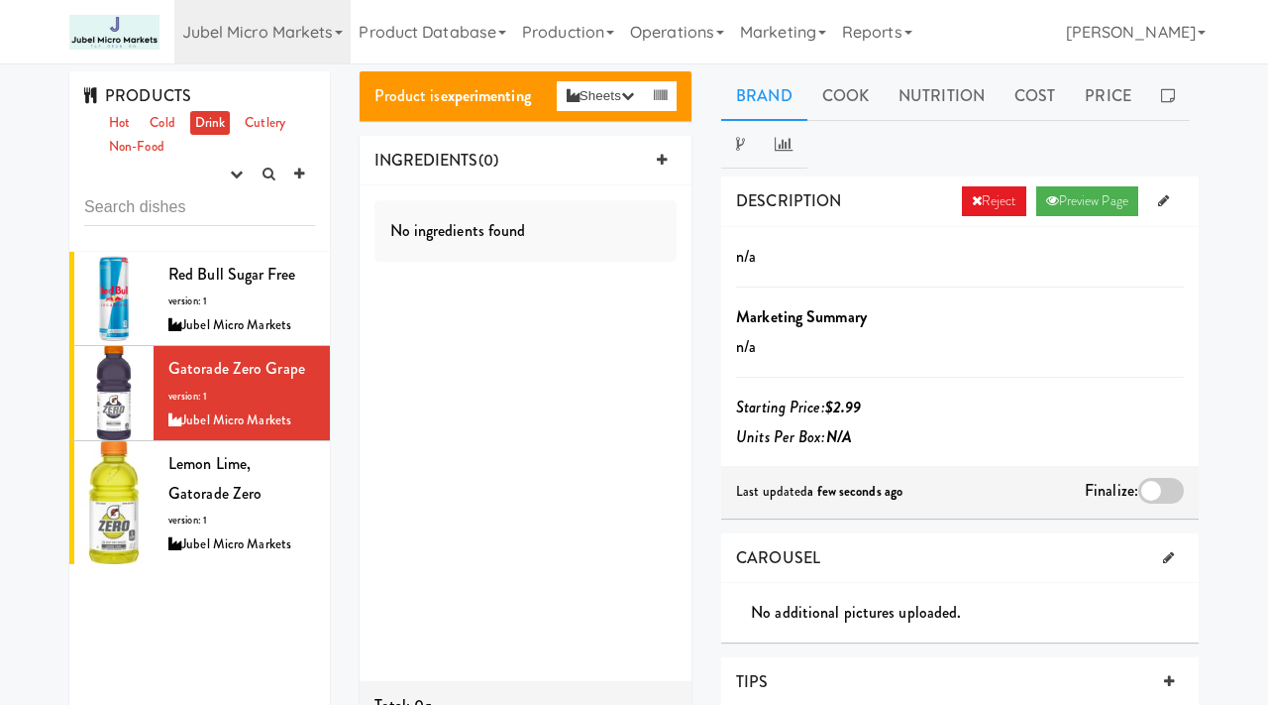
click at [1147, 497] on div at bounding box center [1162, 491] width 46 height 26
click at [0, 0] on input "checkbox" at bounding box center [0, 0] width 0 height 0
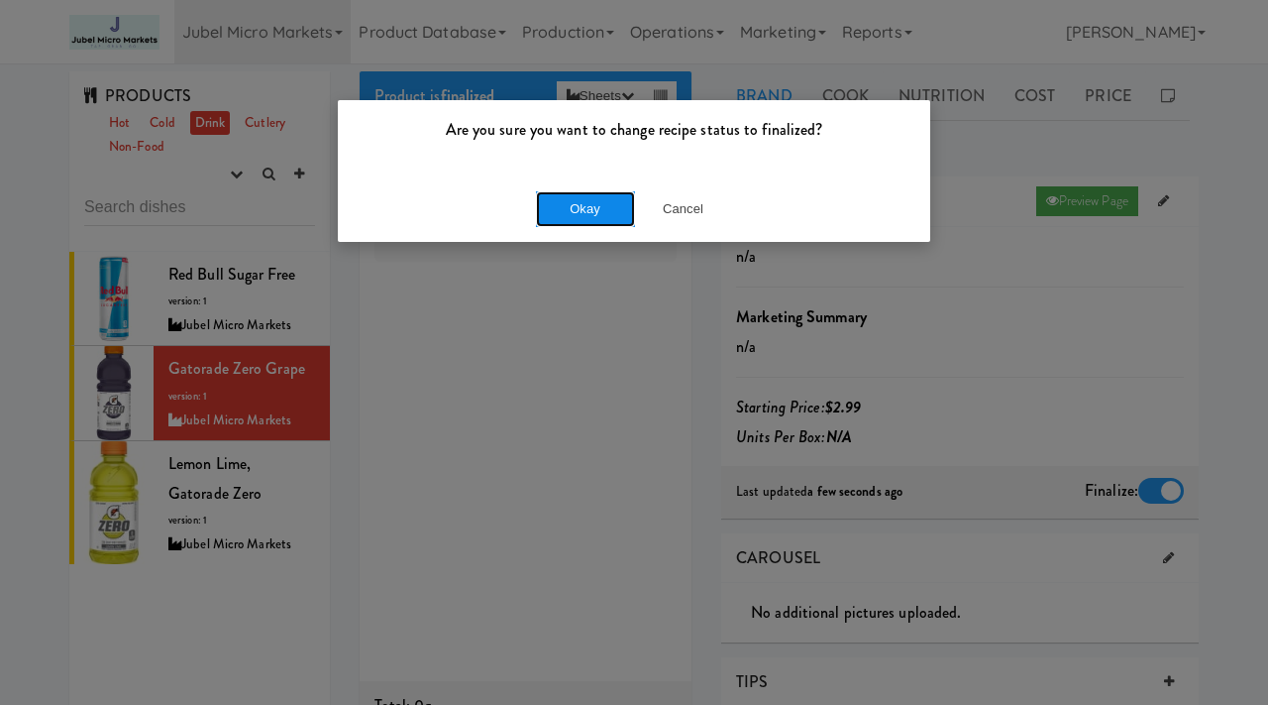
click at [577, 217] on button "Okay" at bounding box center [585, 209] width 99 height 36
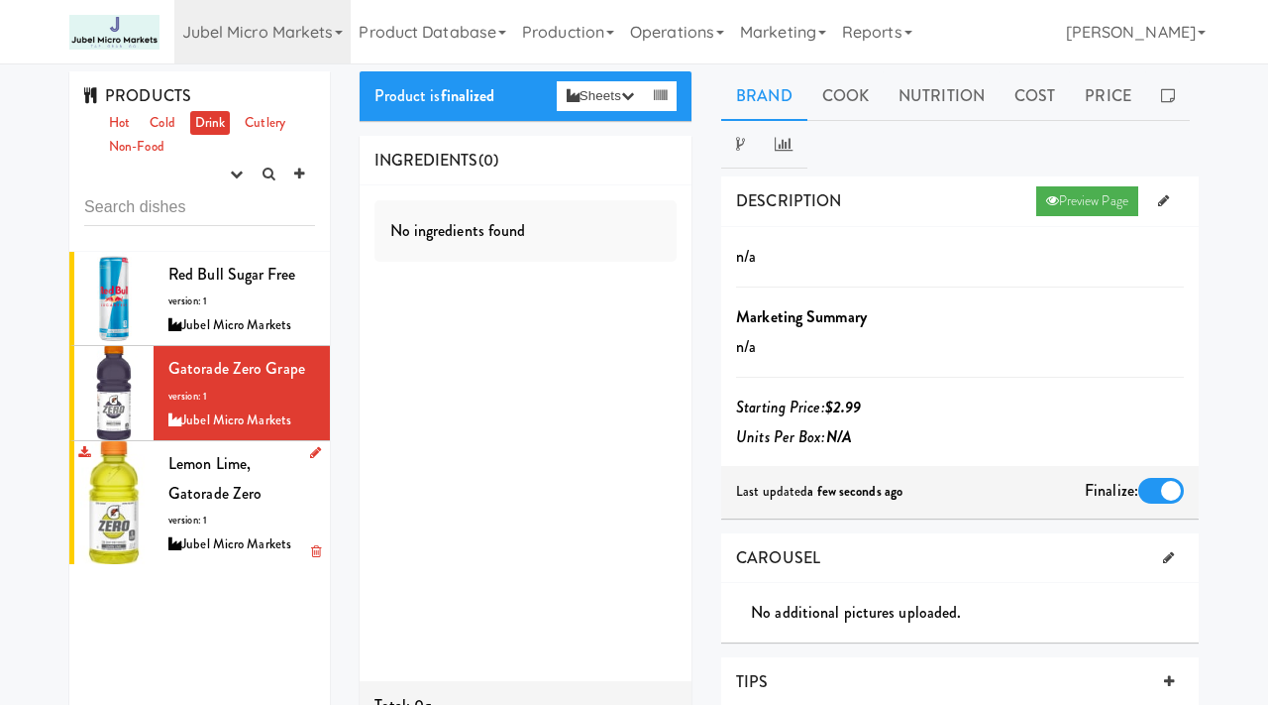
click at [209, 515] on div "Lemon Lime, Gatorade Zero version: 1 Jubel Micro Markets" at bounding box center [241, 502] width 147 height 107
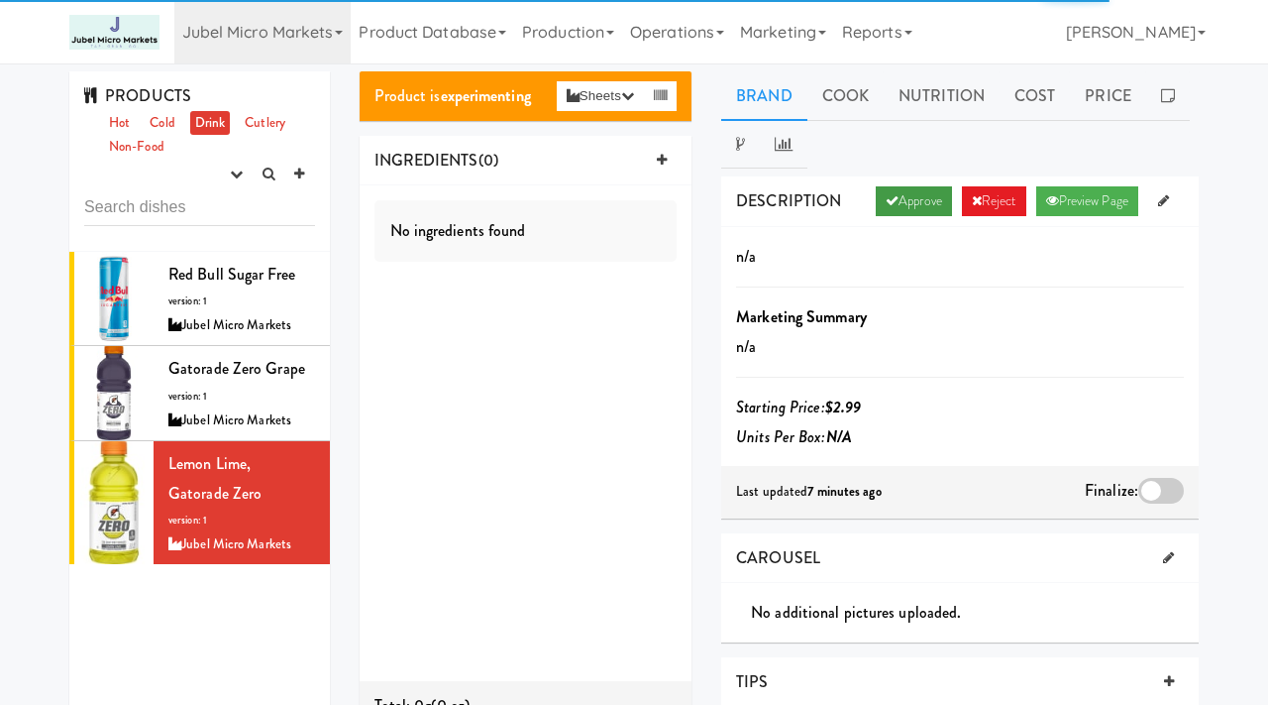
click at [912, 210] on link "Approve" at bounding box center [914, 201] width 76 height 30
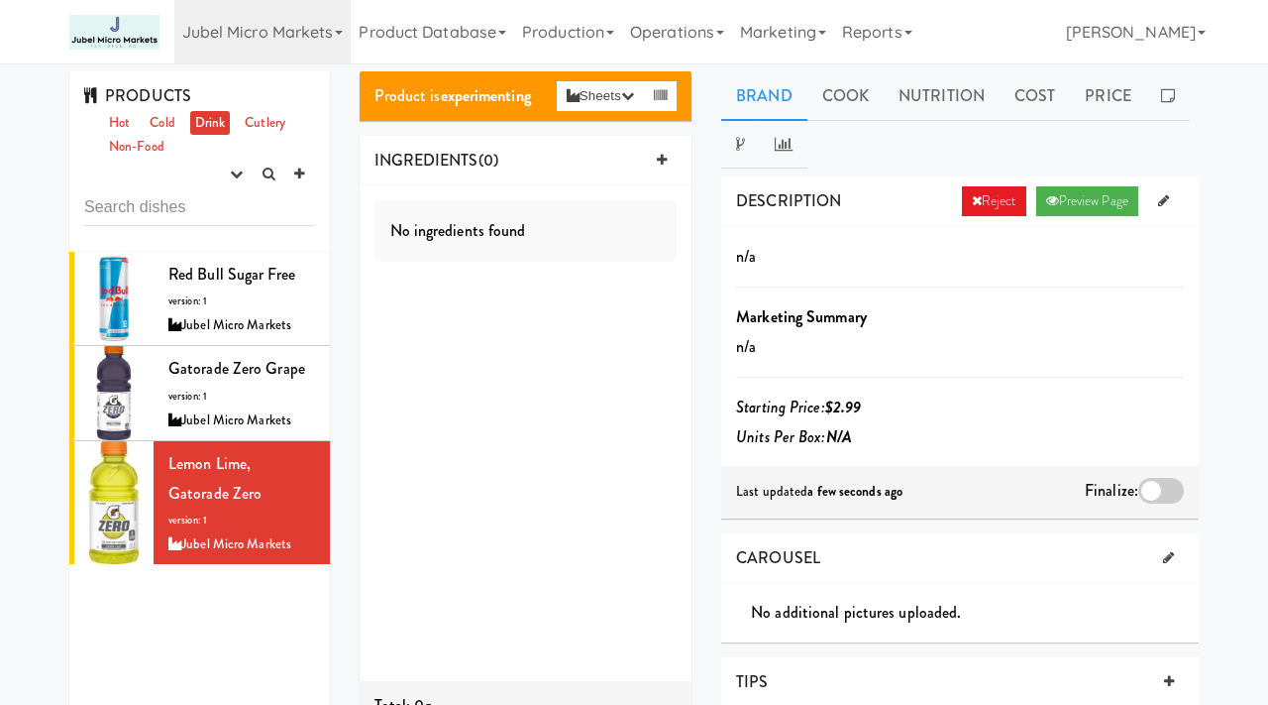
click at [1158, 492] on div at bounding box center [1162, 491] width 46 height 26
click at [0, 0] on input "checkbox" at bounding box center [0, 0] width 0 height 0
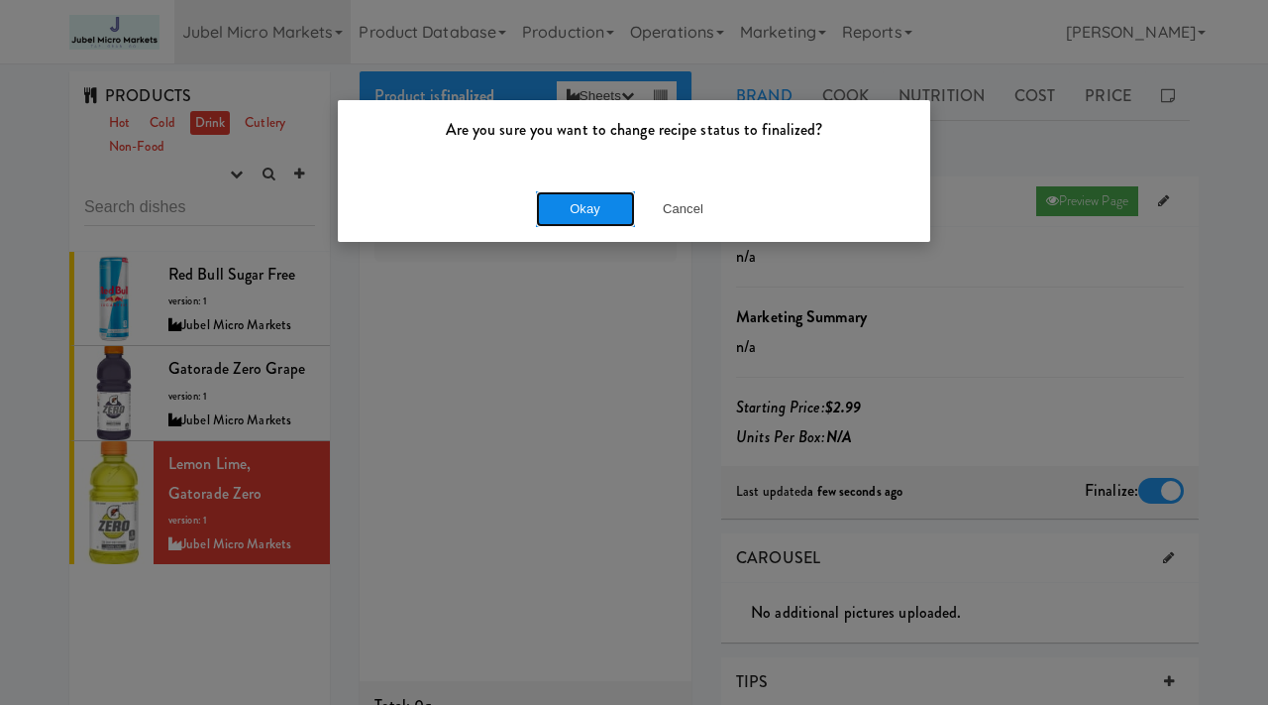
click at [580, 220] on button "Okay" at bounding box center [585, 209] width 99 height 36
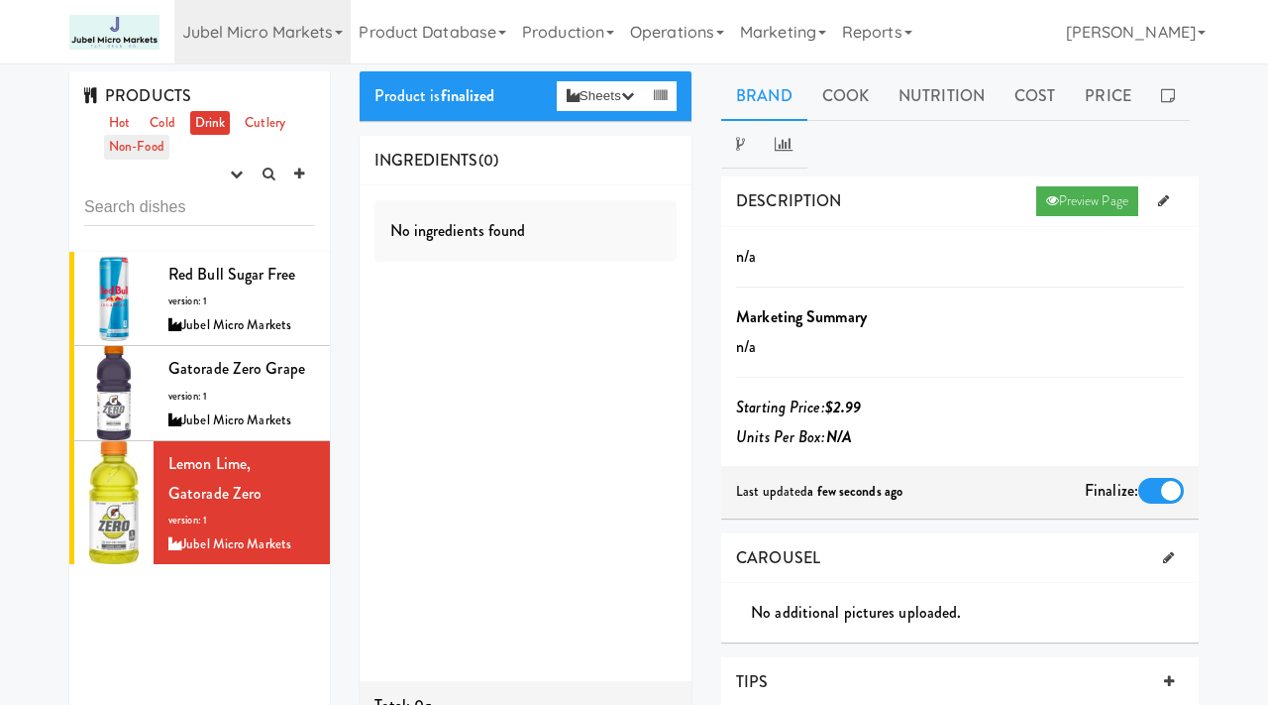
click at [147, 139] on link "Non-Food" at bounding box center [136, 147] width 65 height 25
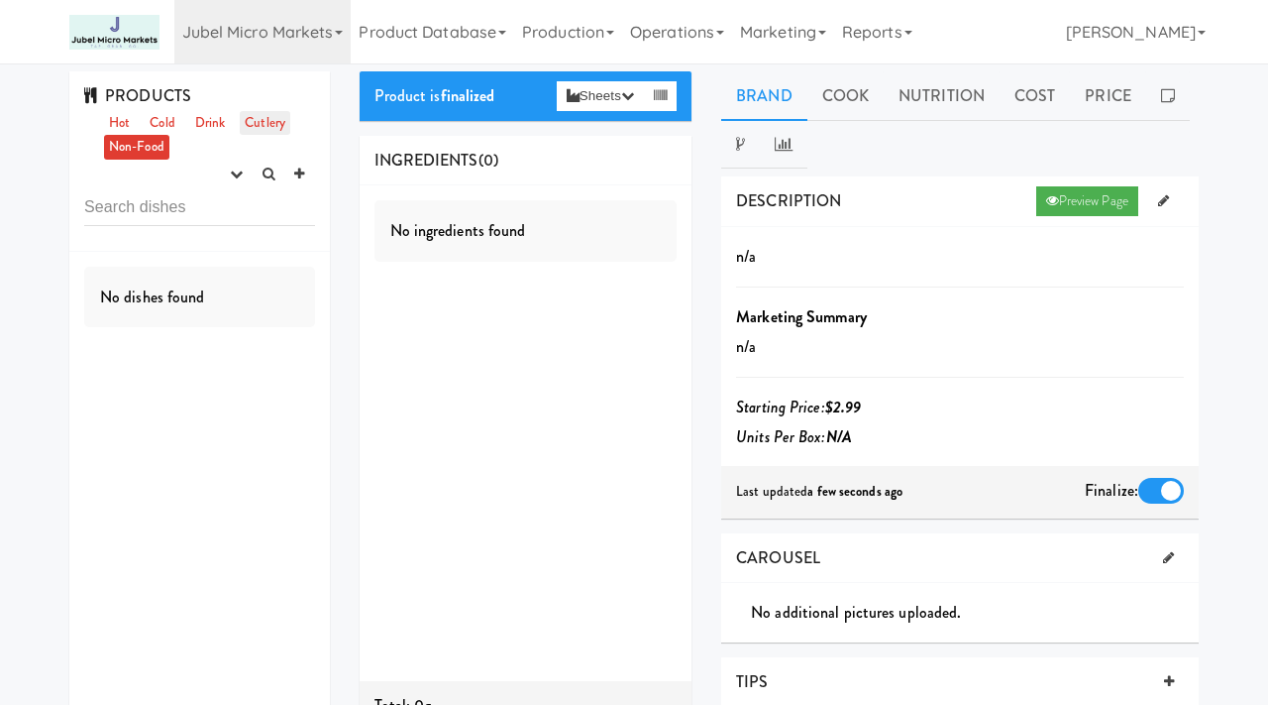
click at [274, 122] on link "Cutlery" at bounding box center [265, 123] width 51 height 25
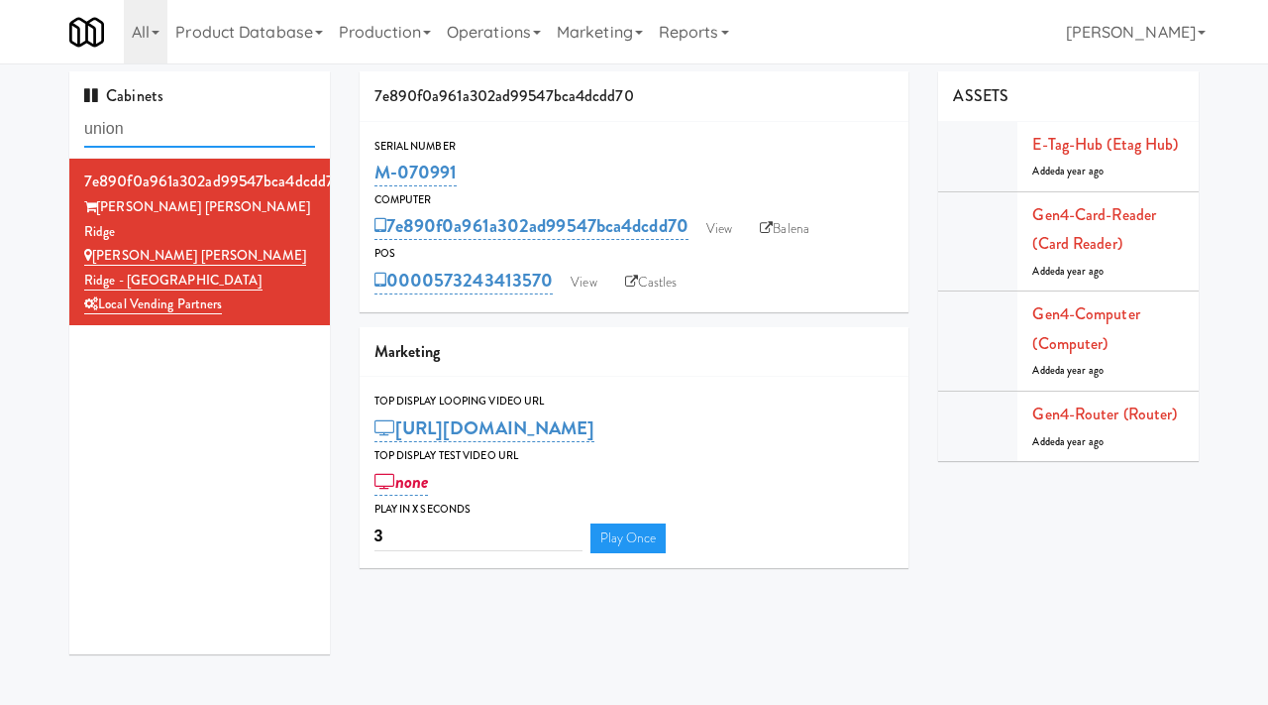
type input "union"
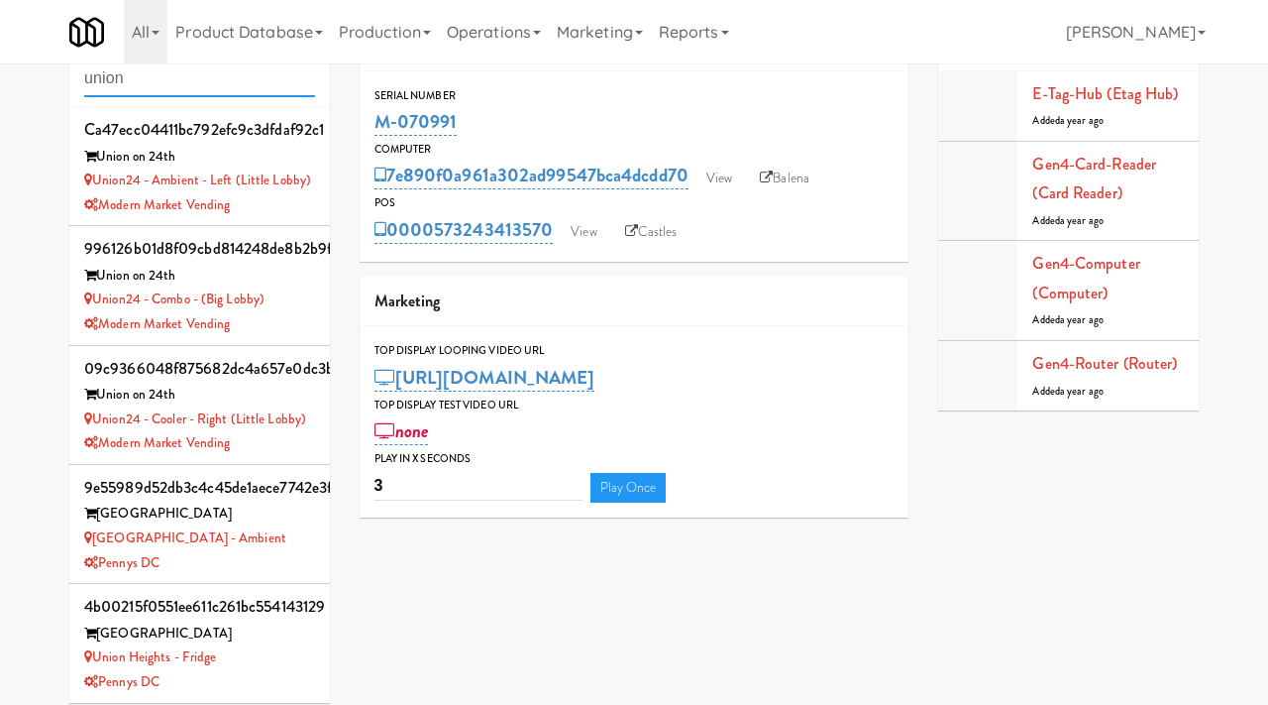
scroll to position [63, 0]
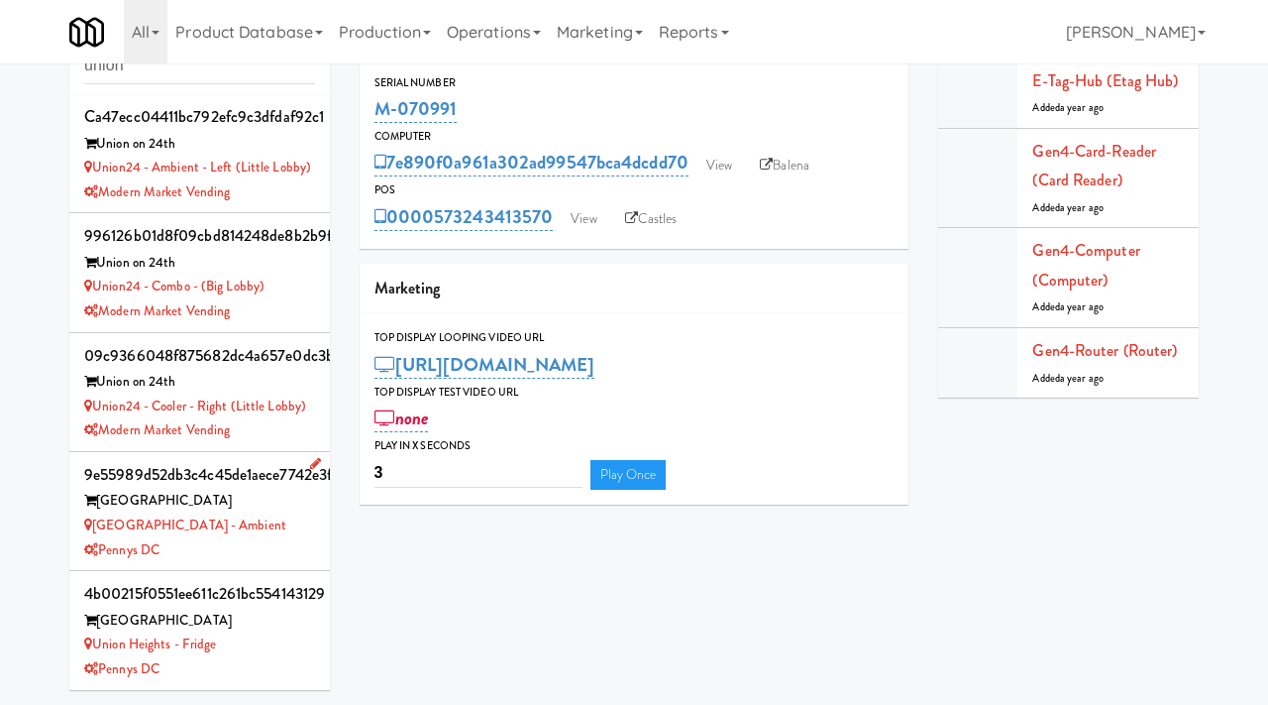
click at [278, 508] on div "Union Heights" at bounding box center [199, 501] width 231 height 25
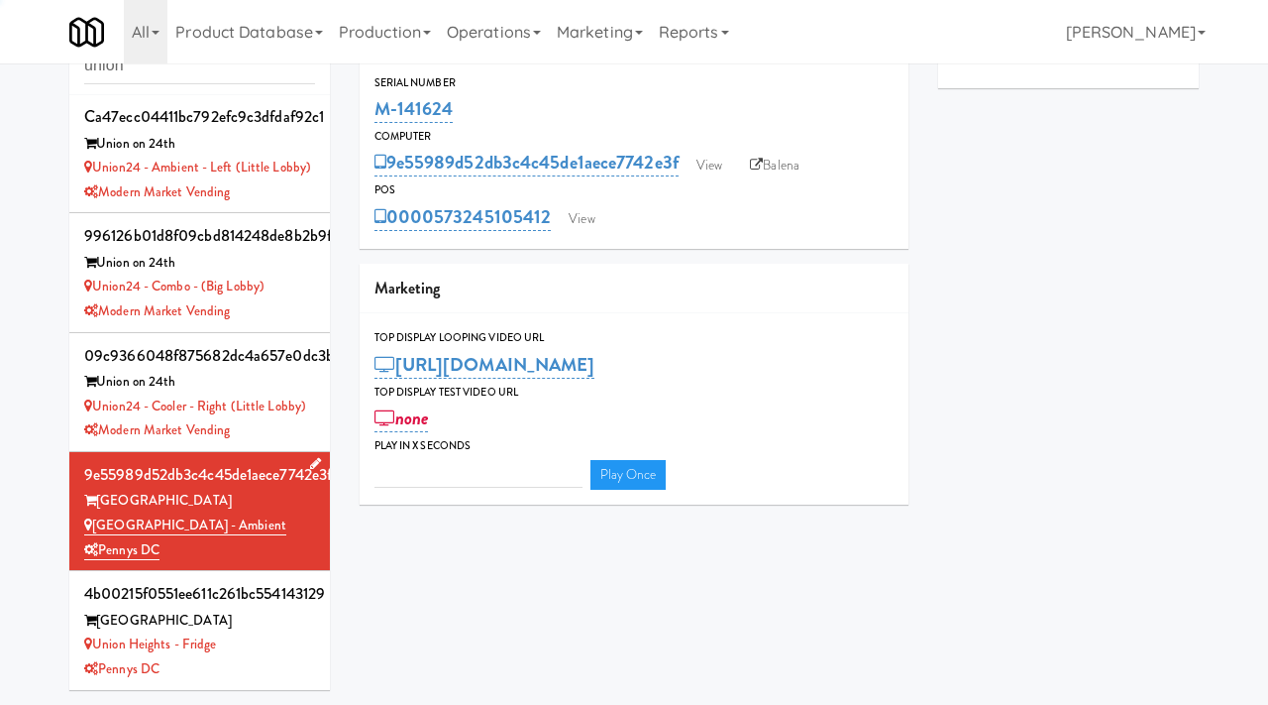
type input "3"
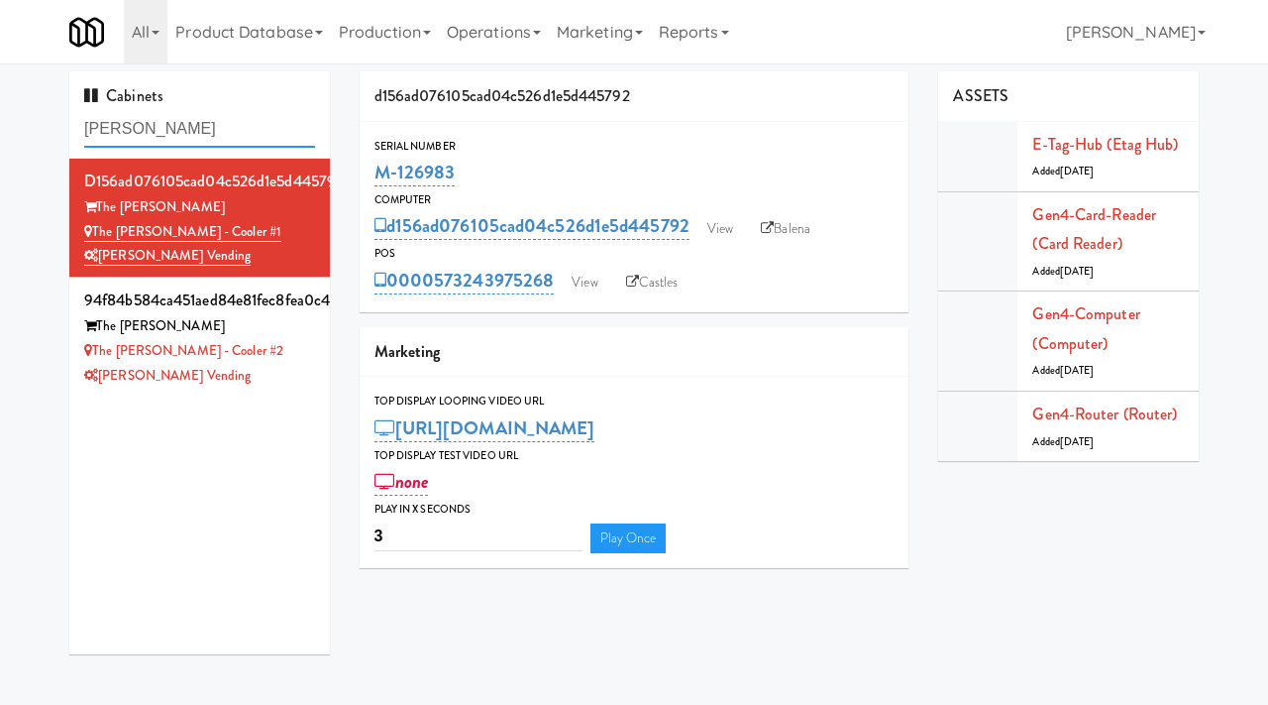
click at [191, 134] on input "sutton" at bounding box center [199, 129] width 231 height 37
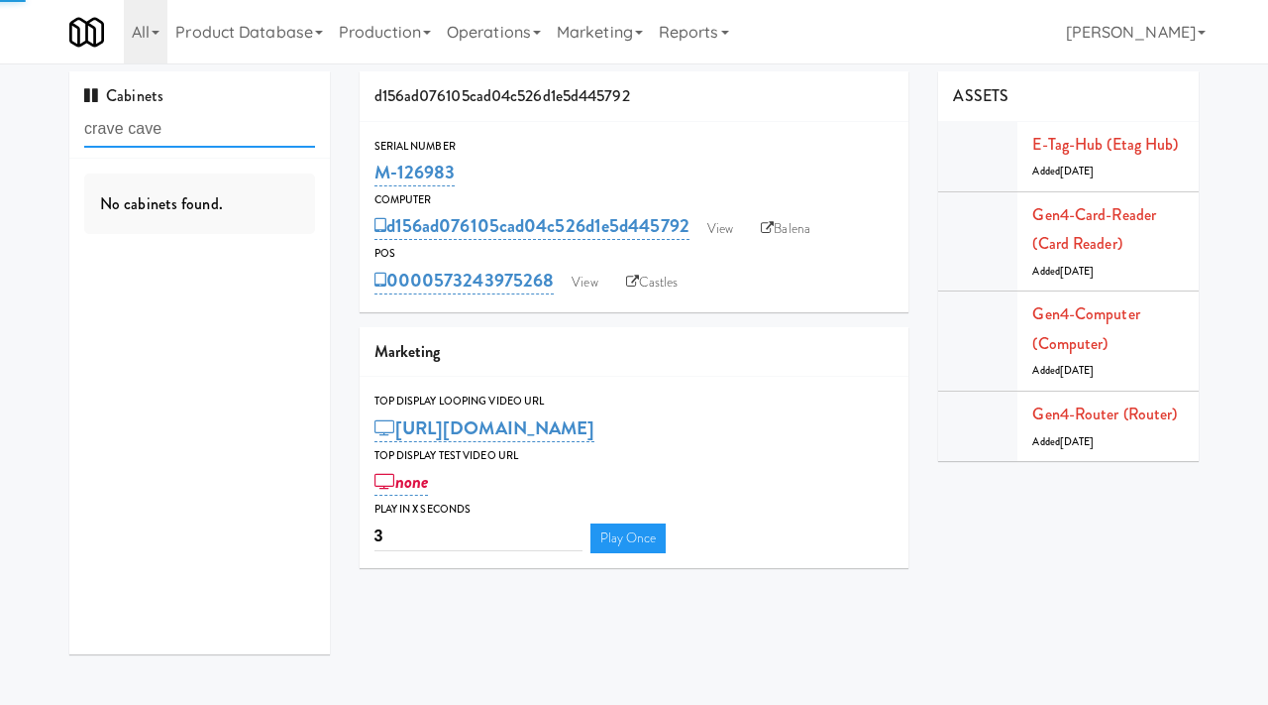
type input "crave cave"
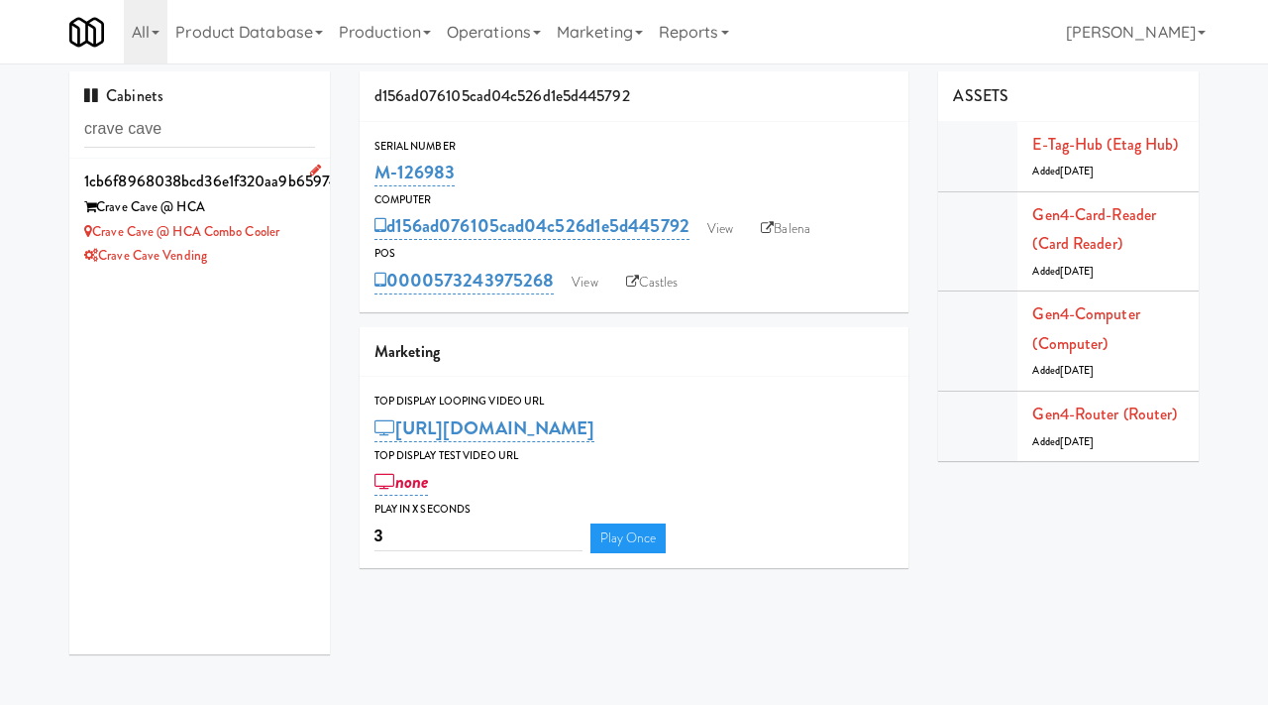
click at [306, 205] on div "Crave Cave @ HCA" at bounding box center [199, 207] width 231 height 25
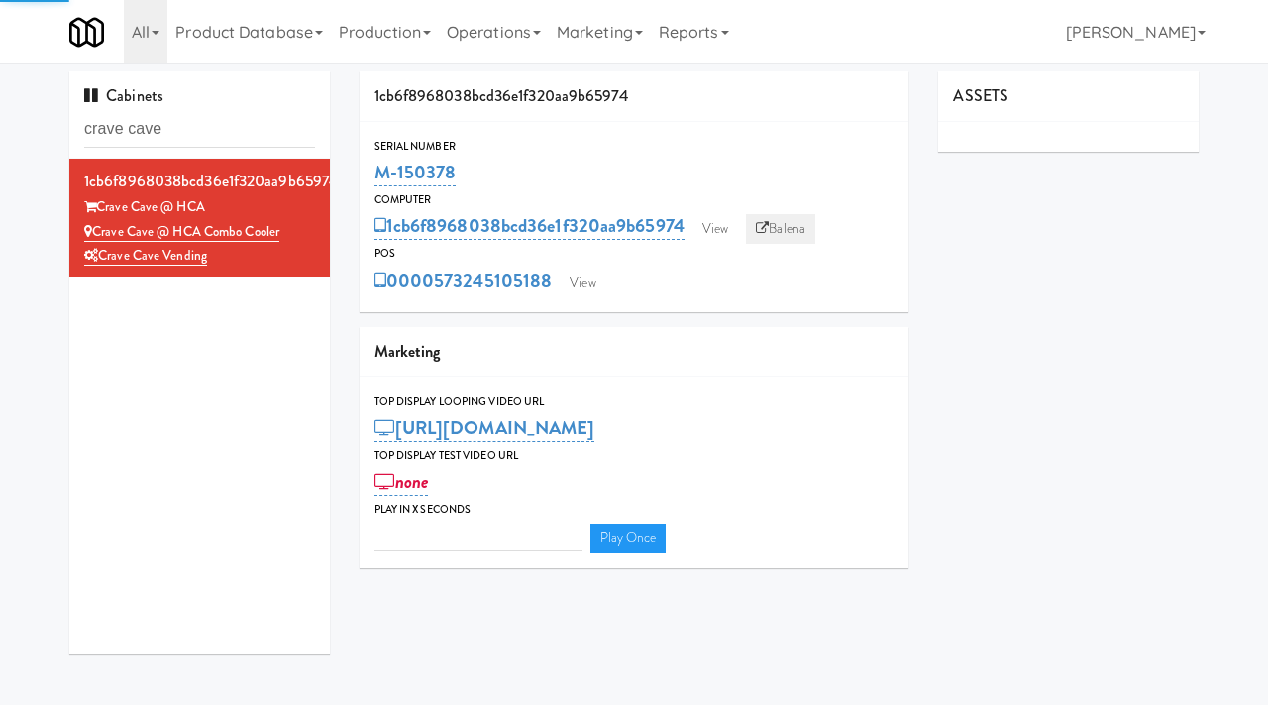
type input "3"
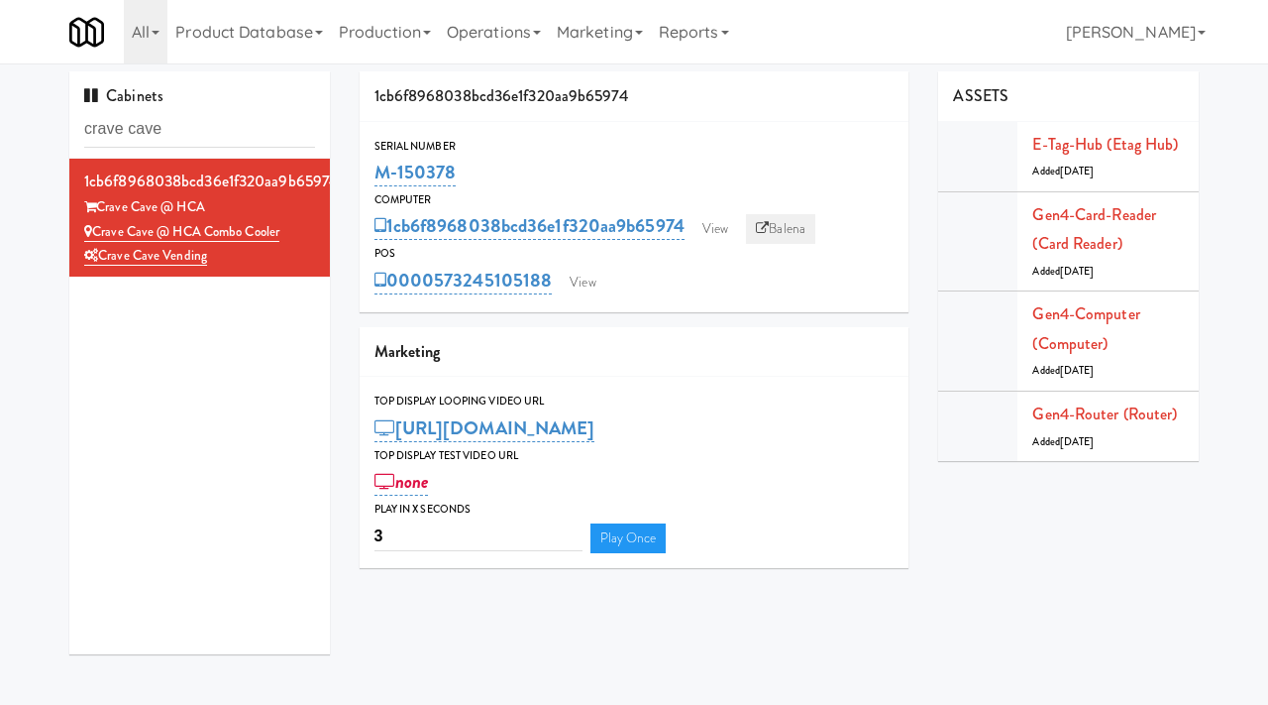
click at [791, 228] on link "Balena" at bounding box center [780, 229] width 69 height 30
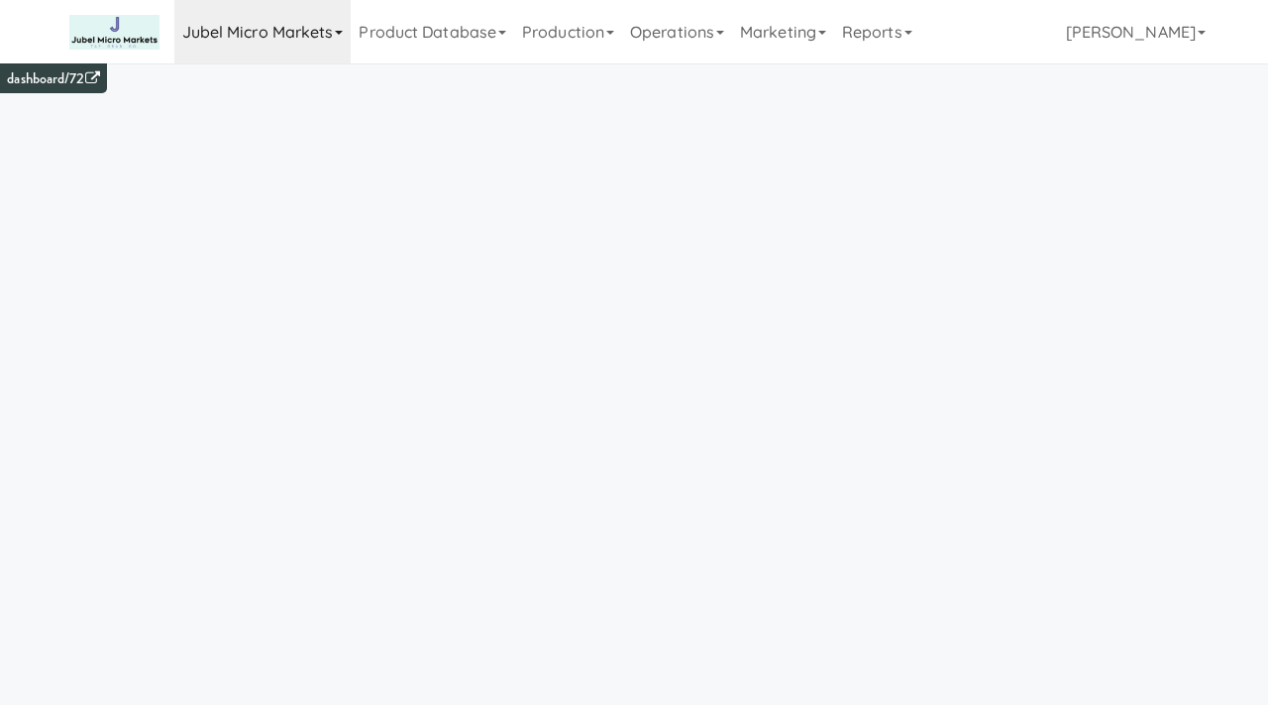
click at [310, 41] on link "Jubel Micro Markets" at bounding box center [262, 31] width 177 height 63
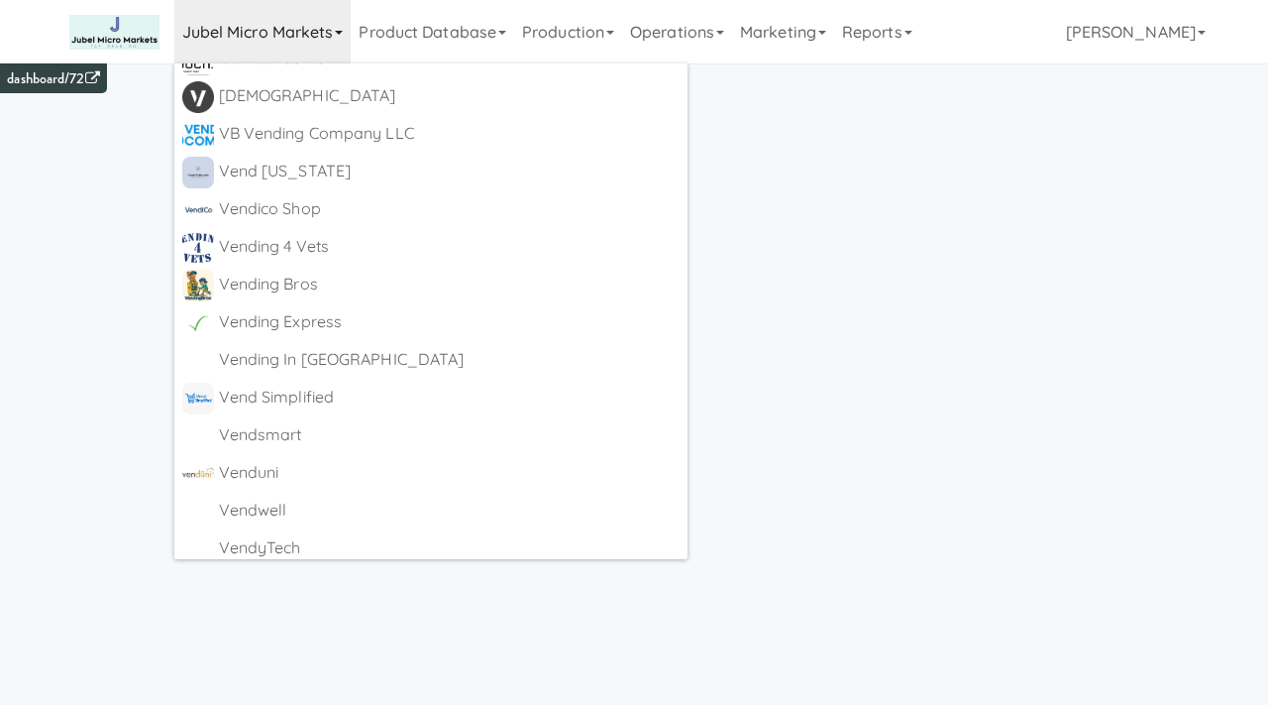
scroll to position [12813, 0]
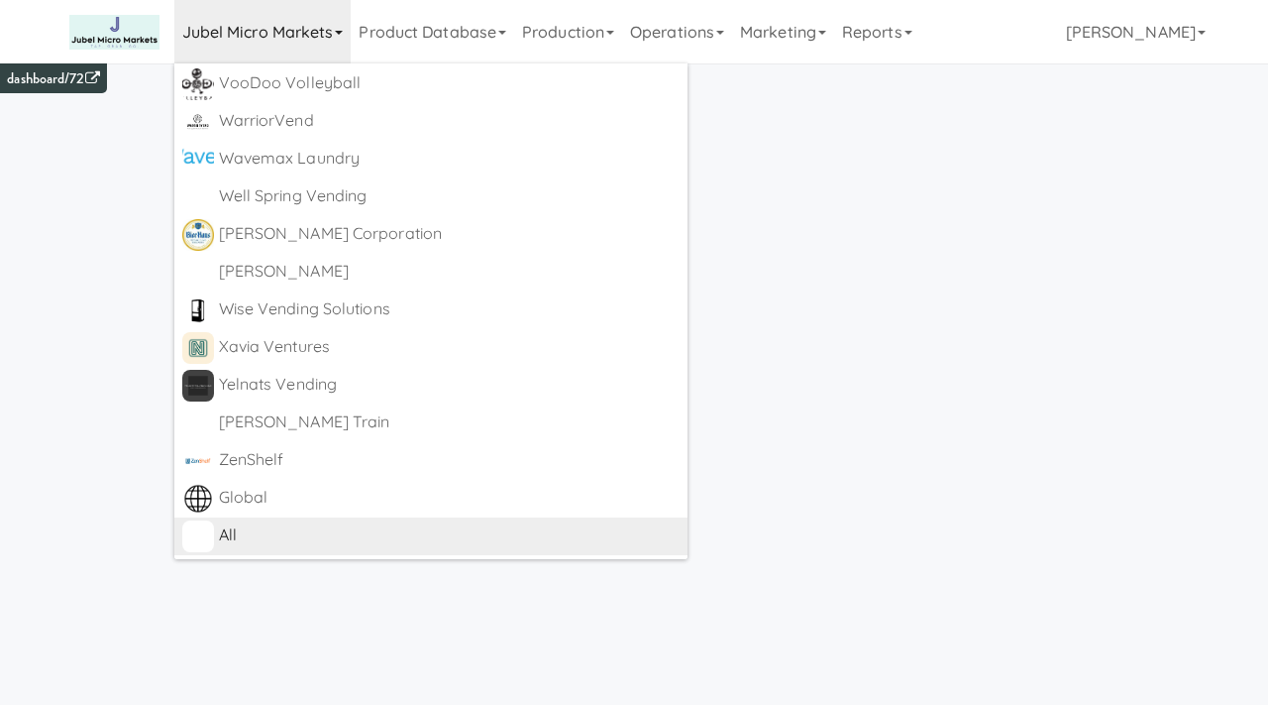
click at [266, 526] on div "All" at bounding box center [450, 535] width 462 height 30
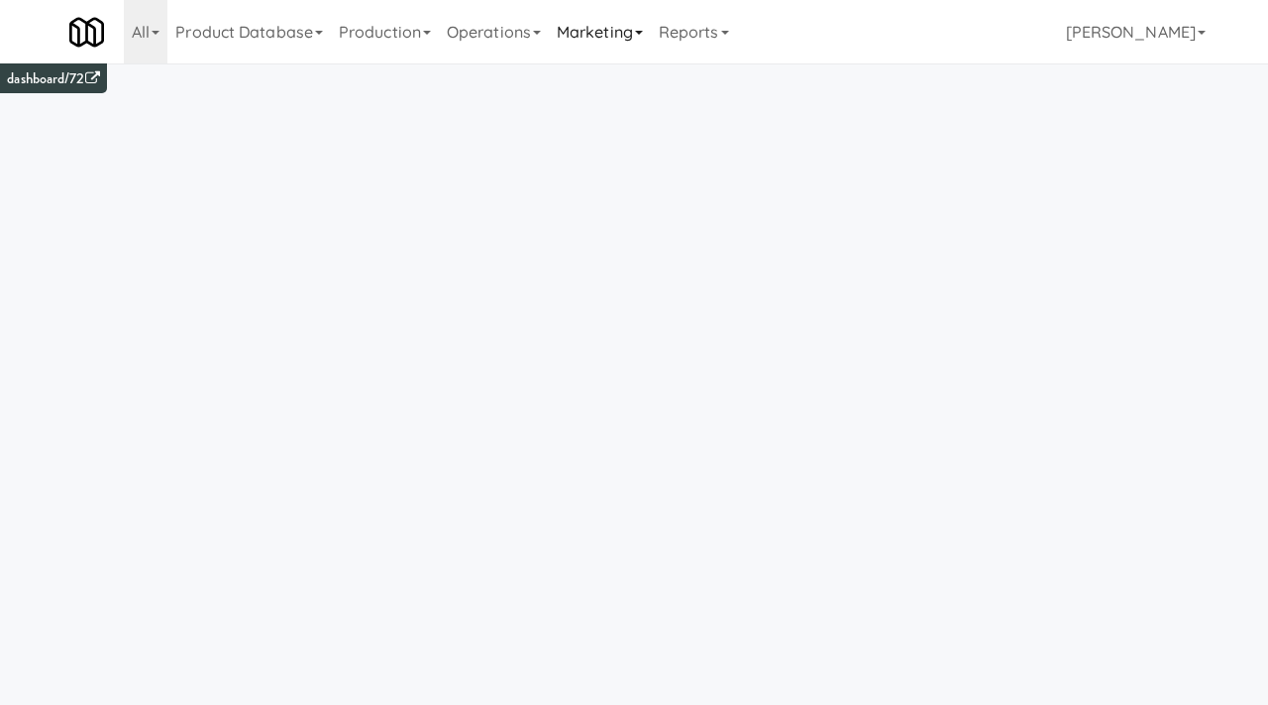
click at [650, 44] on link "Marketing" at bounding box center [600, 31] width 102 height 63
click at [538, 26] on link "Operations" at bounding box center [494, 31] width 110 height 63
